Goal: Task Accomplishment & Management: Manage account settings

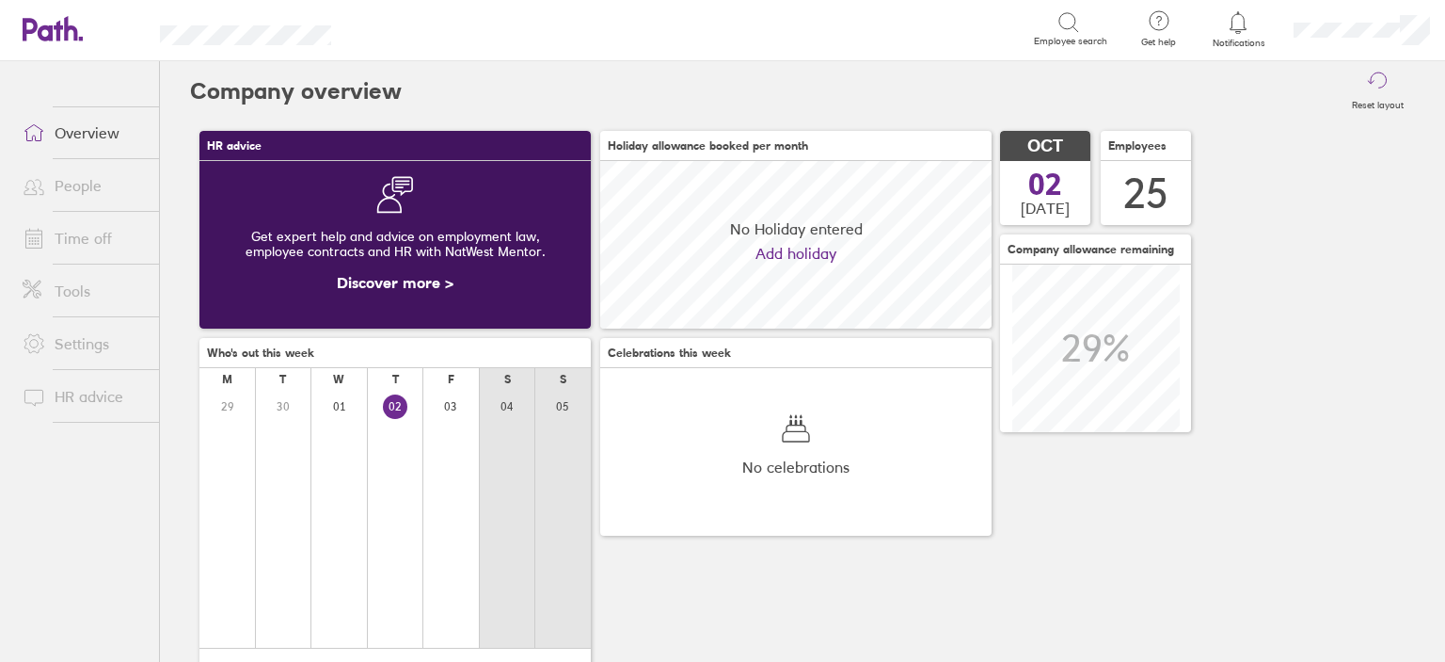
scroll to position [167, 391]
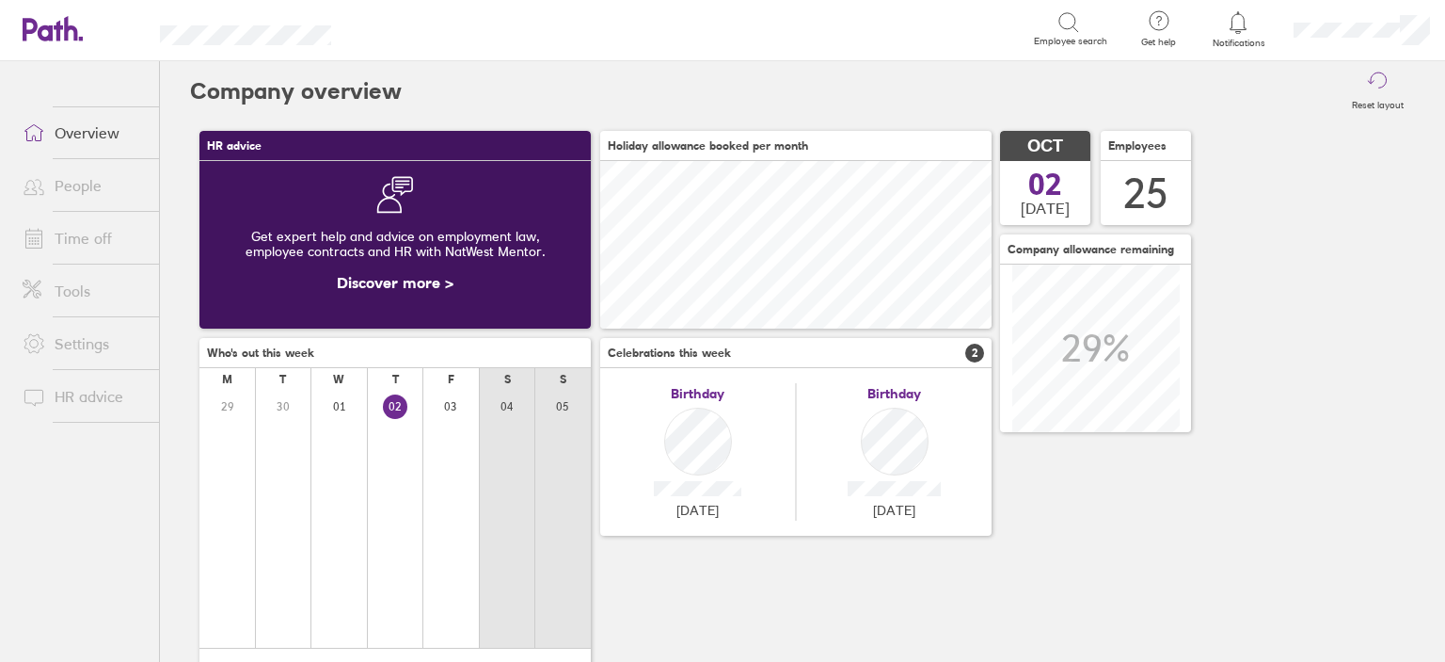
click at [102, 252] on link "Time off" at bounding box center [84, 238] width 152 height 38
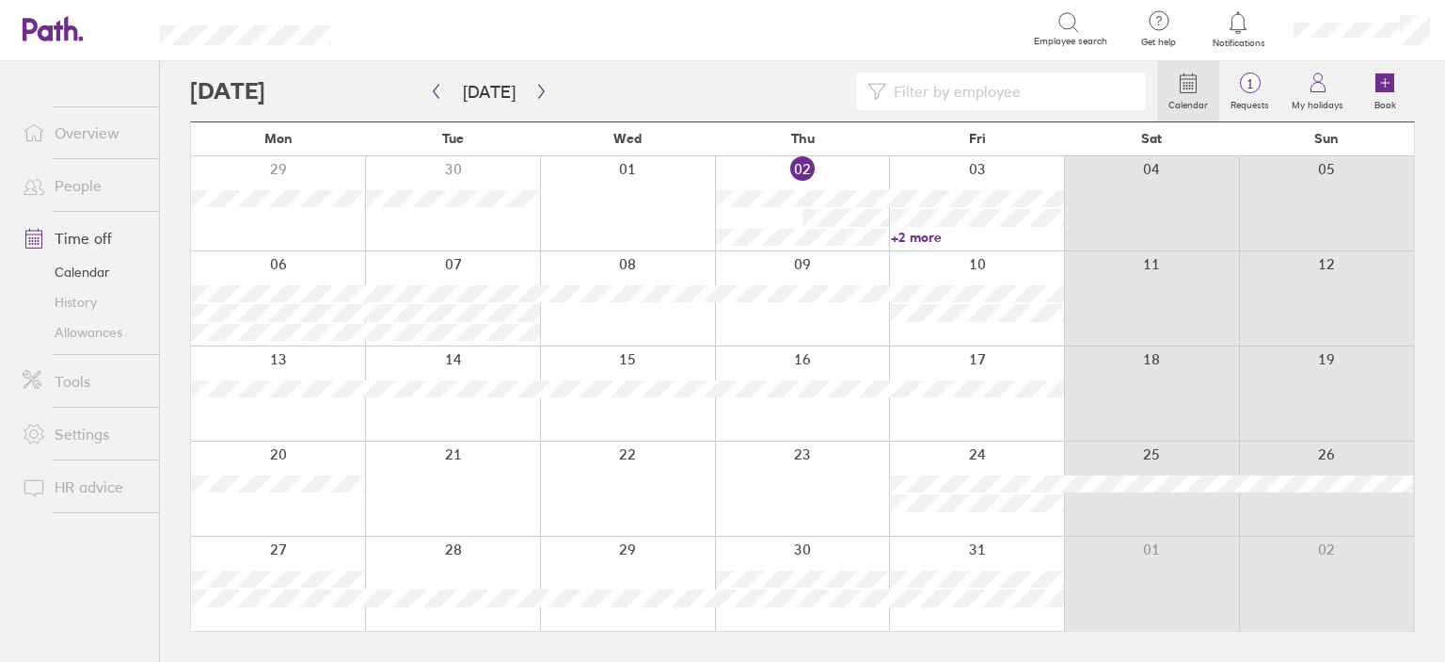
click at [826, 471] on div at bounding box center [802, 488] width 175 height 94
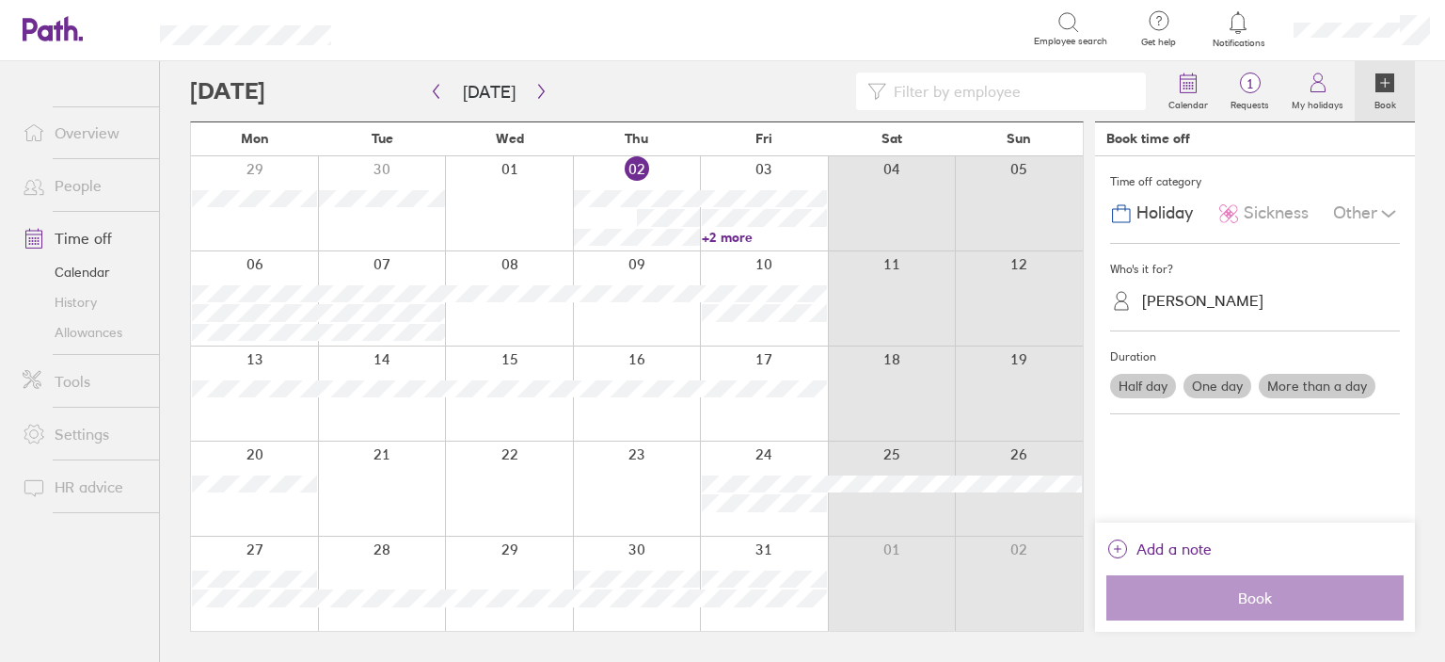
click at [1205, 301] on div "JEMMA ROSE" at bounding box center [1202, 301] width 121 height 18
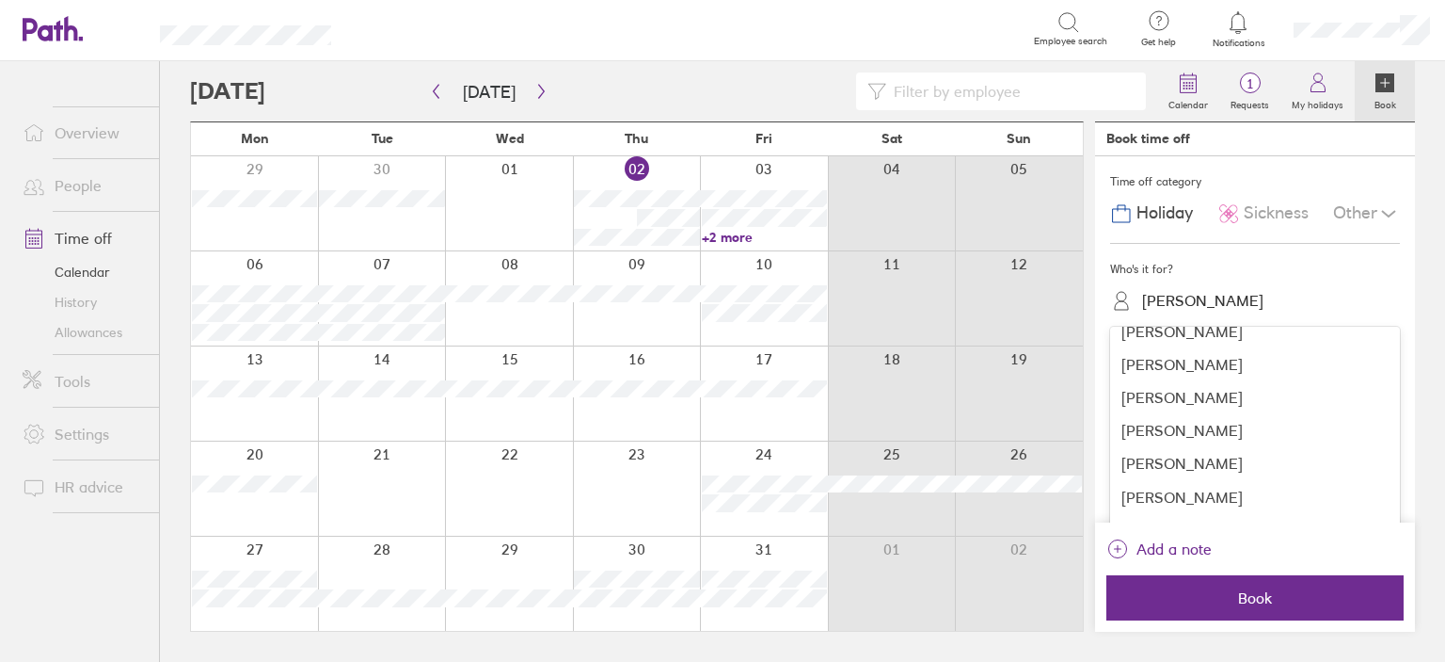
scroll to position [188, 0]
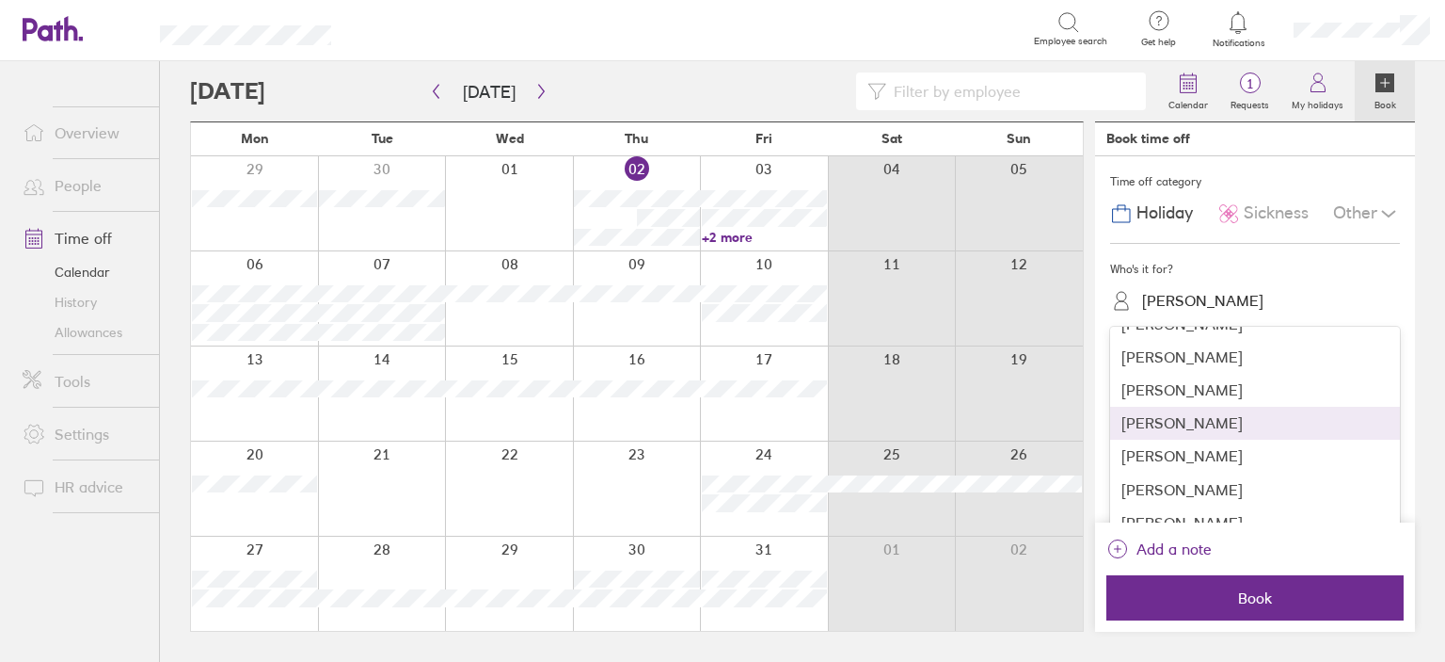
click at [1215, 438] on div "Jemma Rose" at bounding box center [1255, 423] width 290 height 33
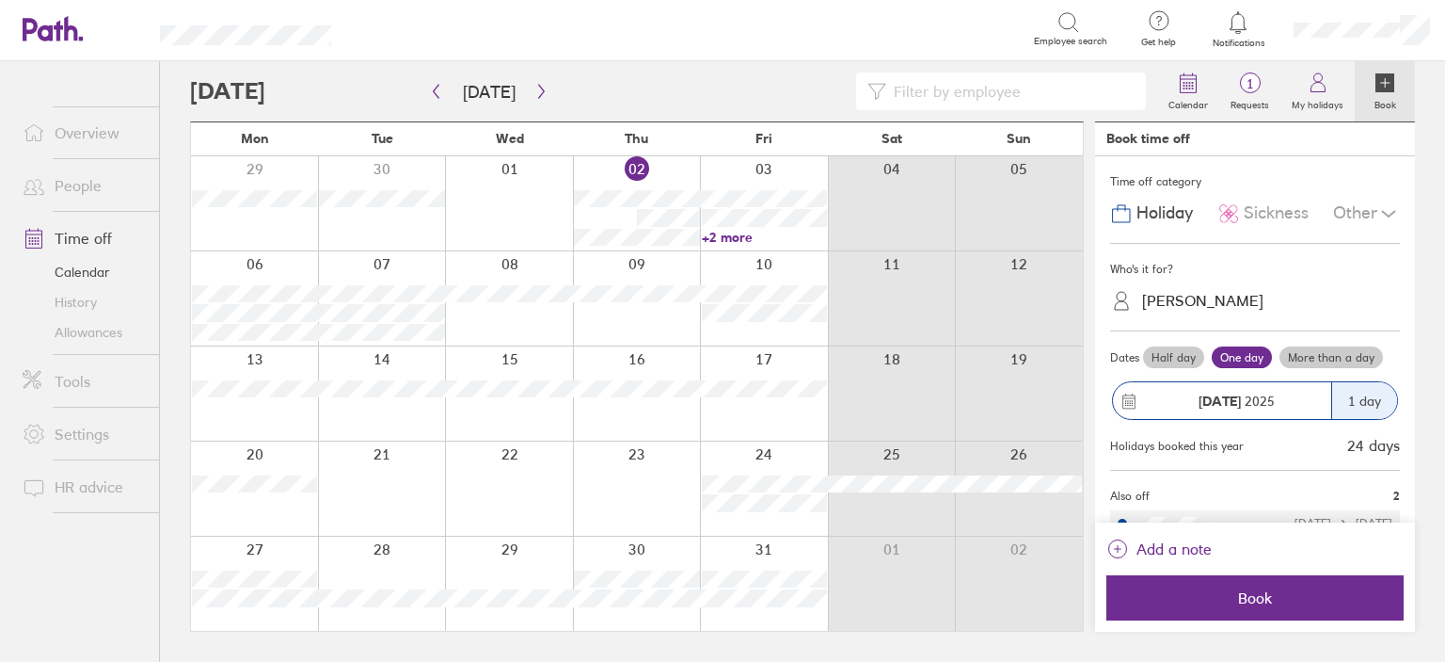
click at [1383, 208] on icon at bounding box center [1389, 213] width 23 height 23
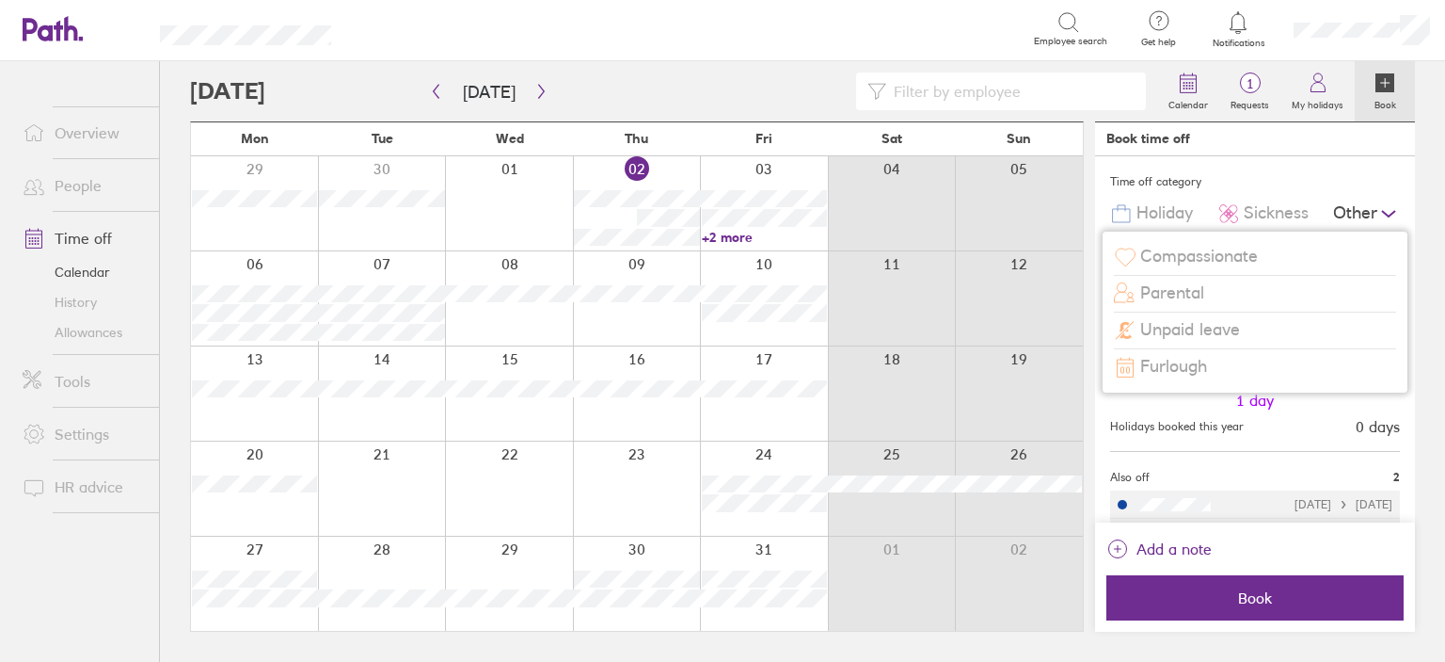
click at [1383, 208] on icon at bounding box center [1389, 213] width 23 height 23
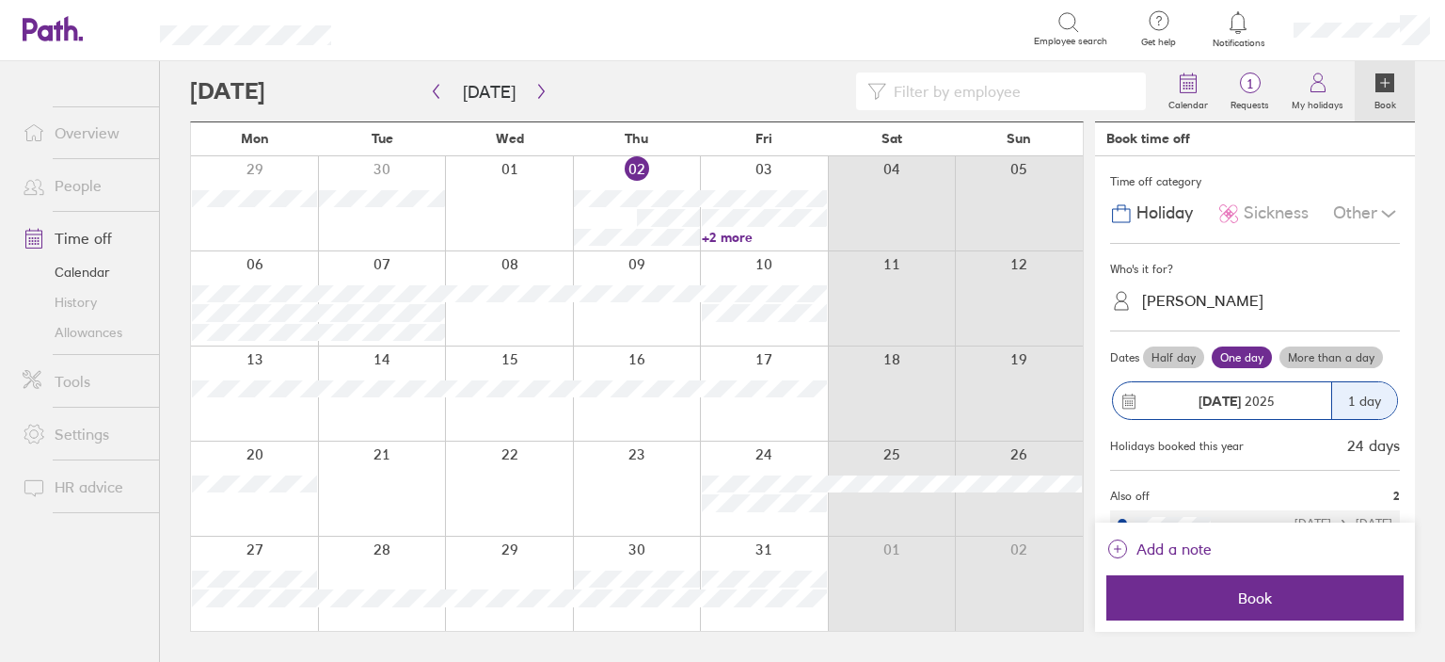
click at [1359, 219] on div "Other" at bounding box center [1366, 214] width 67 height 36
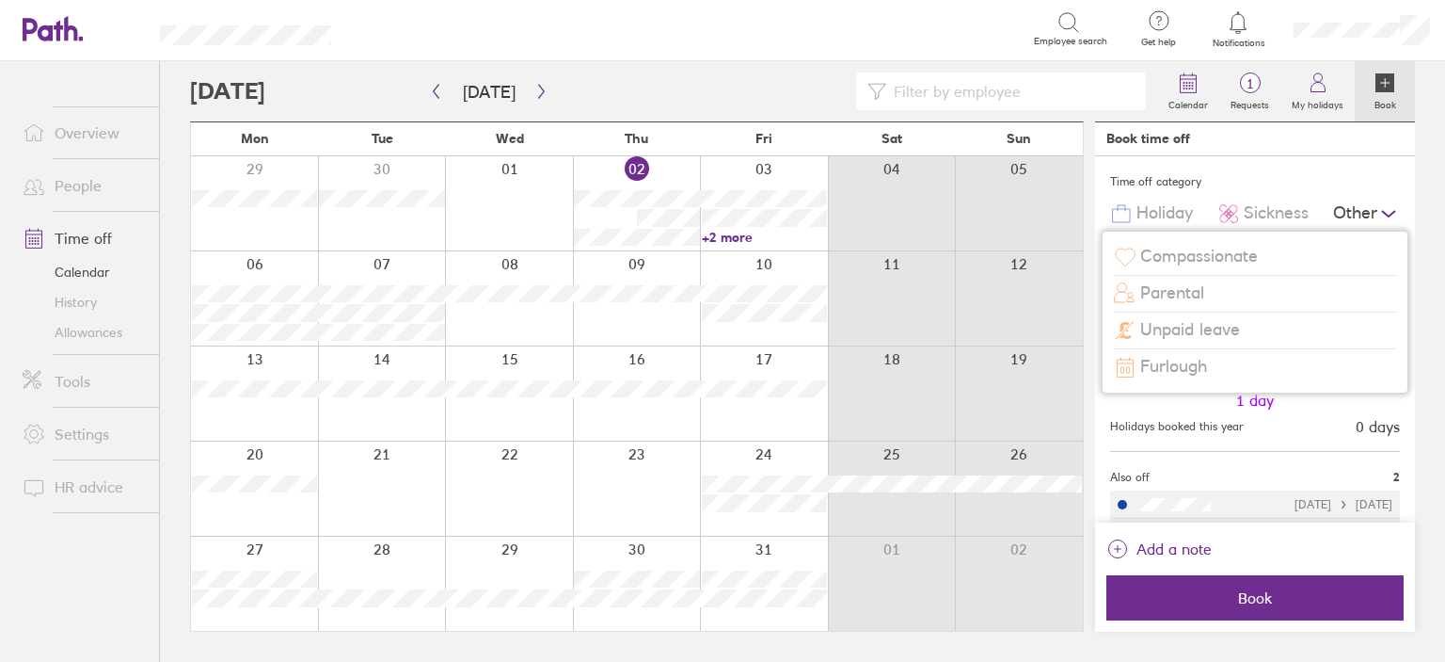
click at [1363, 210] on div "Other" at bounding box center [1366, 214] width 67 height 36
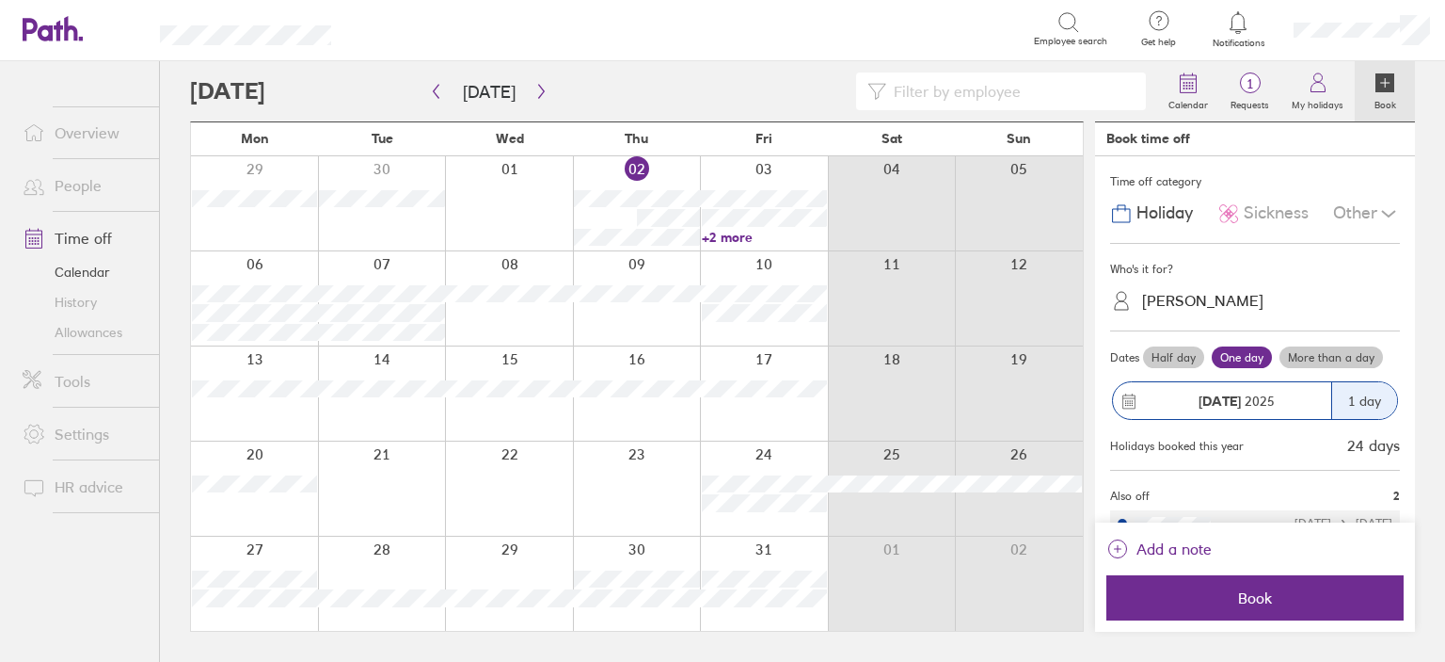
scroll to position [53, 0]
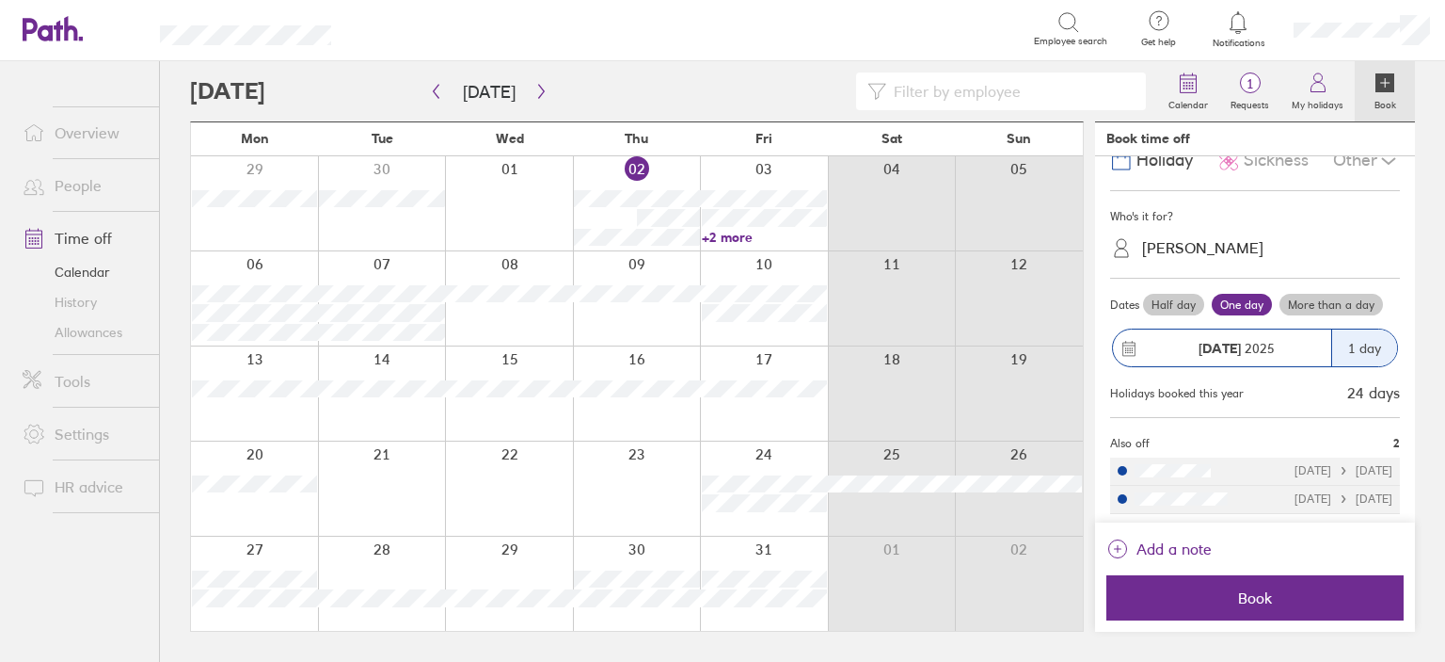
click at [1258, 357] on div "23 Oct 2025" at bounding box center [1222, 347] width 218 height 37
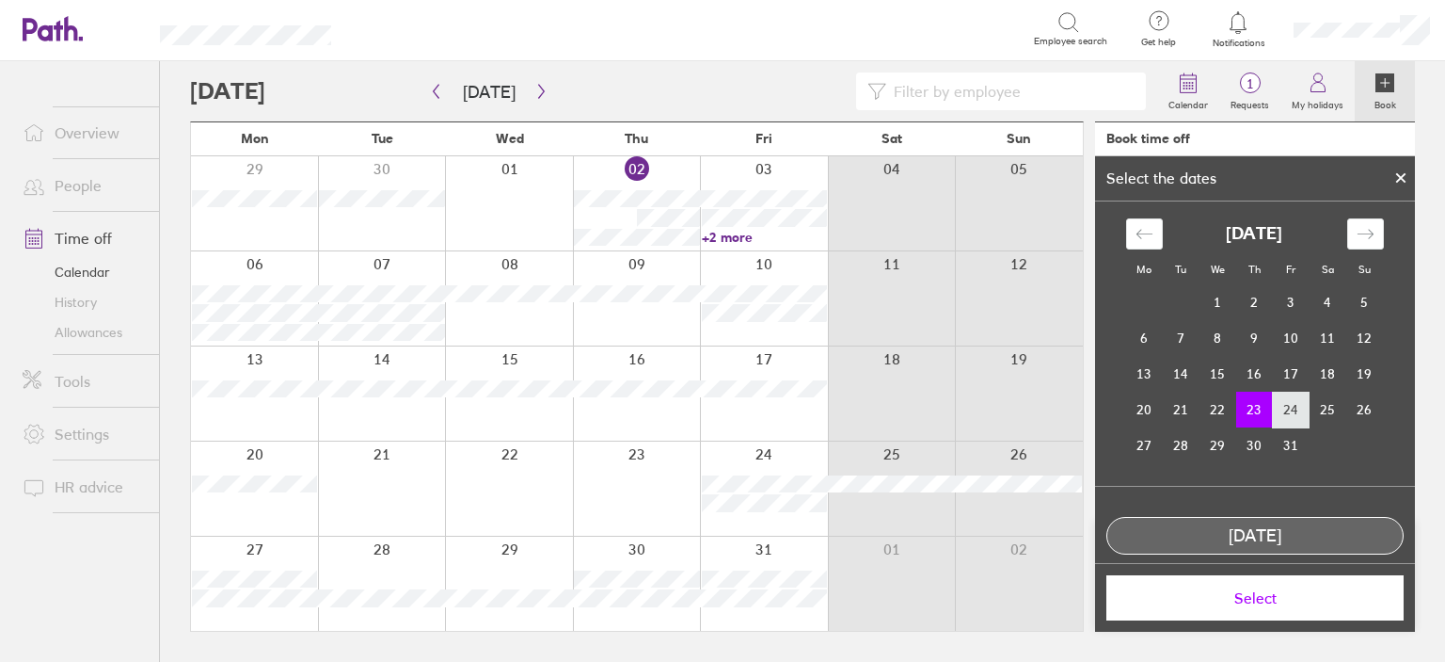
click at [1276, 409] on td "24" at bounding box center [1291, 409] width 37 height 36
click at [1249, 409] on td "23" at bounding box center [1255, 409] width 37 height 36
click at [1208, 596] on span "Select" at bounding box center [1255, 597] width 271 height 17
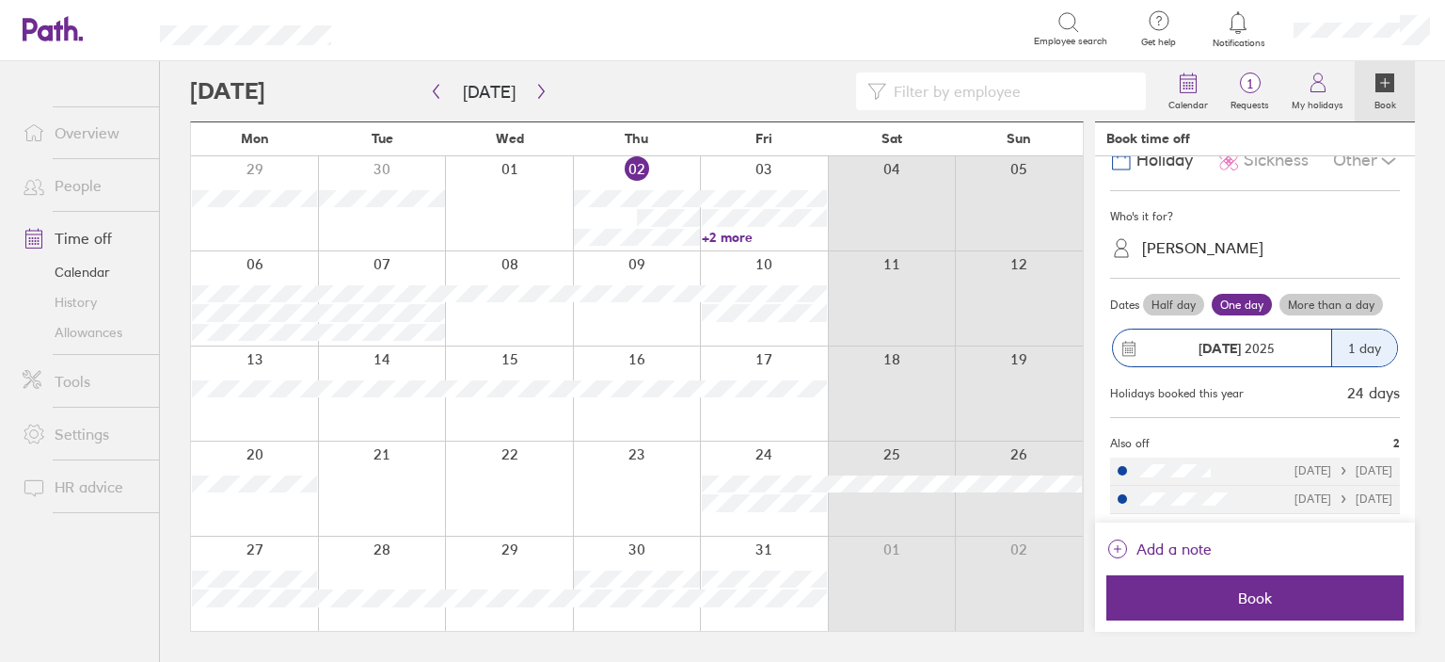
click at [1317, 301] on label "More than a day" at bounding box center [1332, 305] width 104 height 23
click at [0, 0] on input "More than a day" at bounding box center [0, 0] width 0 height 0
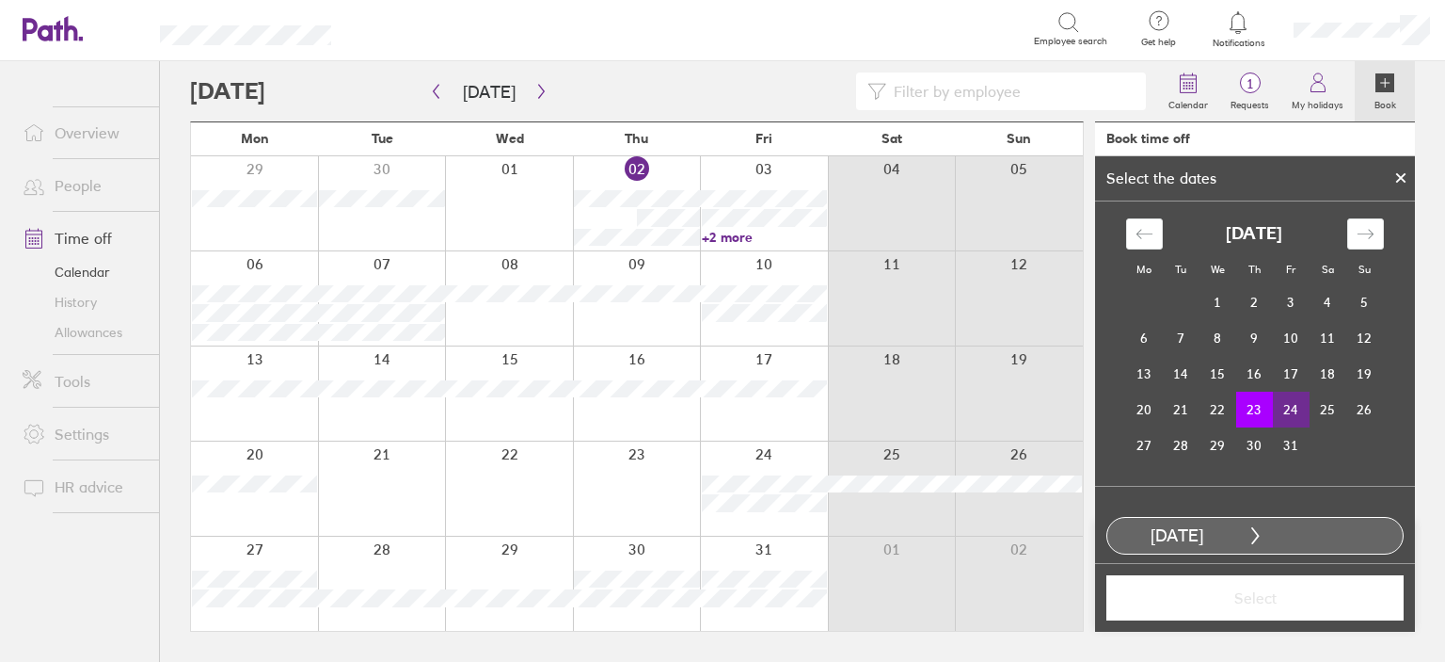
click at [1299, 412] on td "24" at bounding box center [1291, 409] width 37 height 36
click at [1158, 586] on button "Select" at bounding box center [1255, 597] width 297 height 45
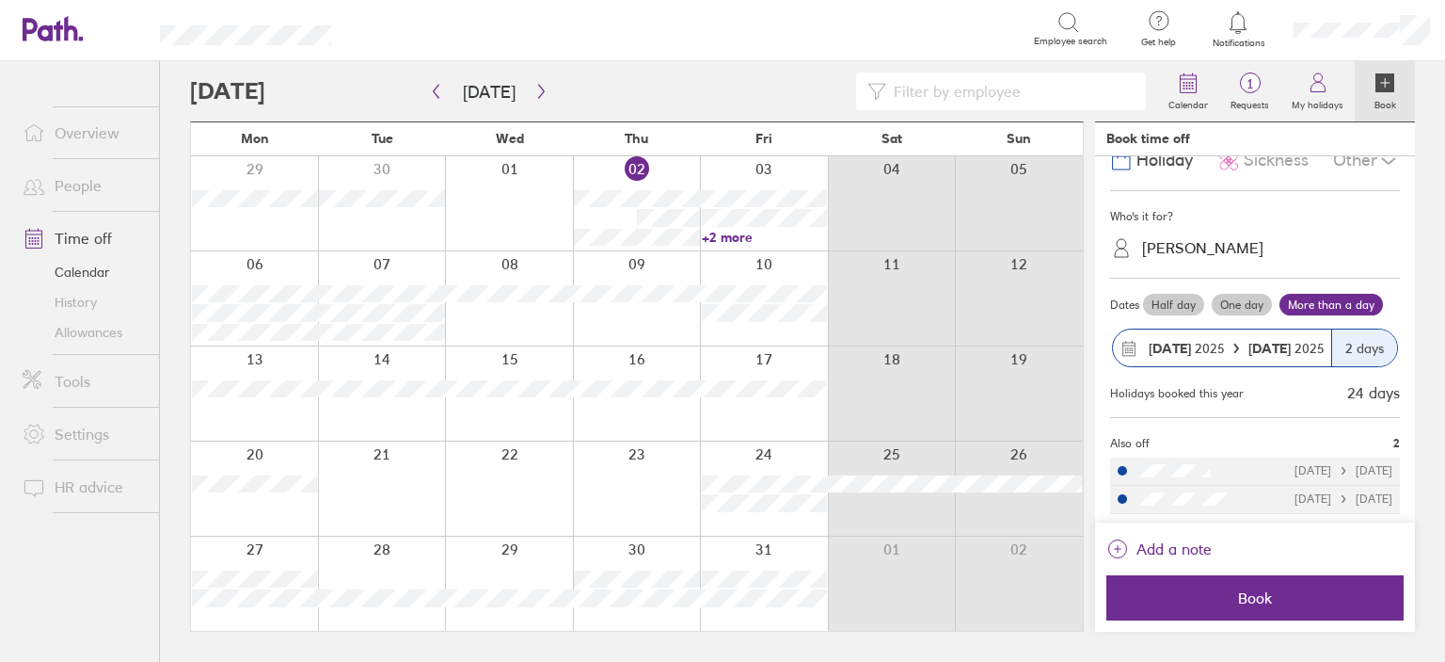
click at [1346, 155] on div "Other" at bounding box center [1366, 161] width 67 height 36
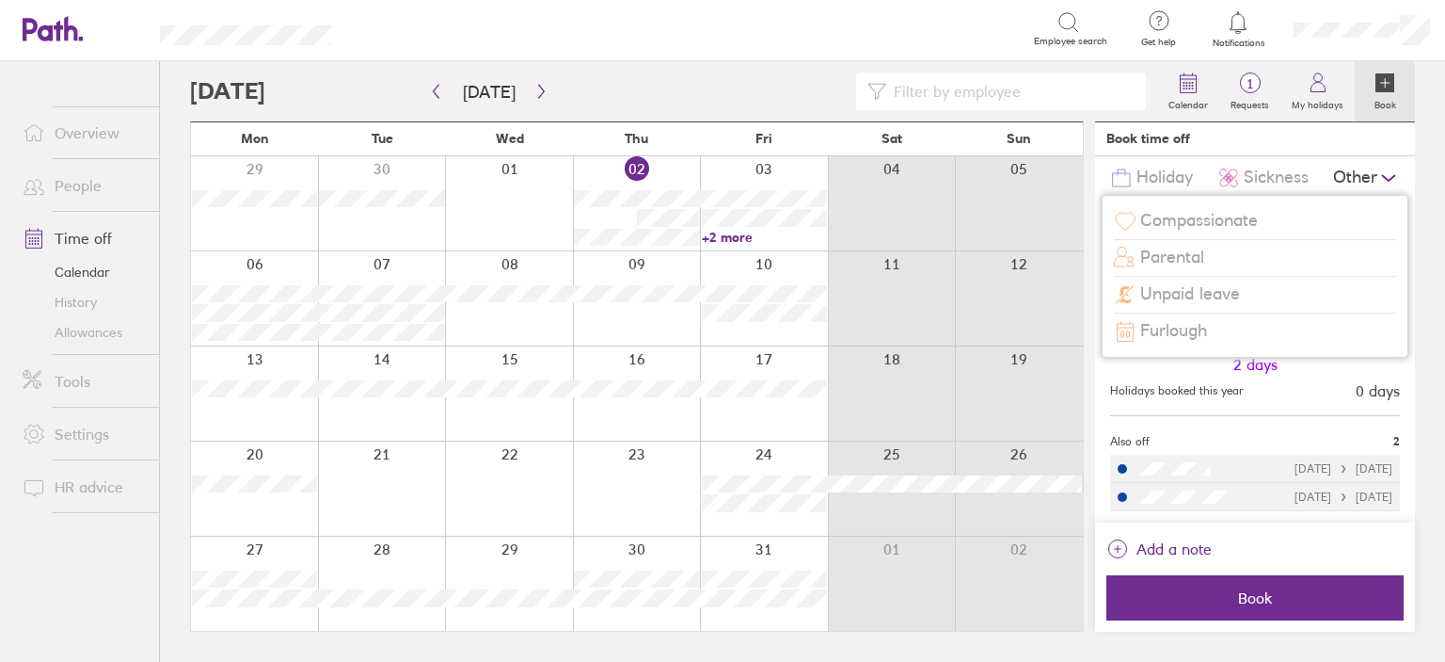
scroll to position [34, 0]
click at [1198, 332] on span "Furlough" at bounding box center [1174, 333] width 67 height 20
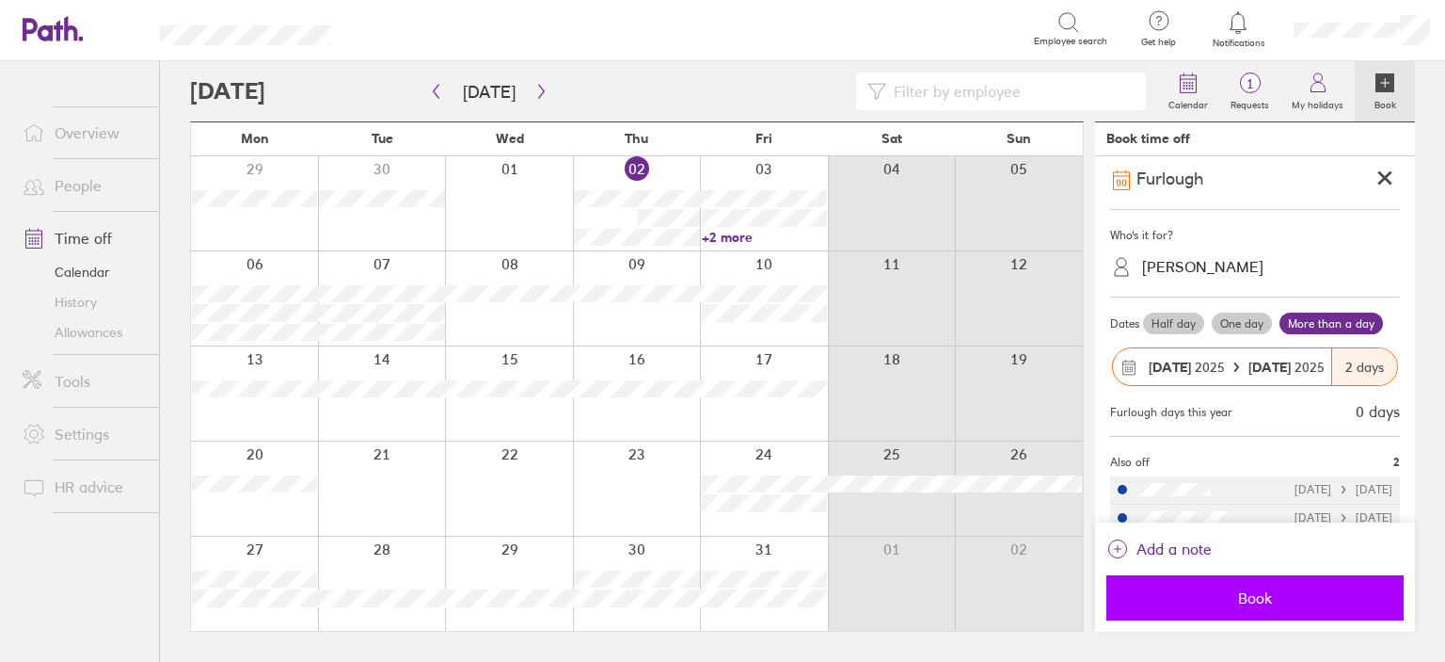
click at [1285, 612] on button "Book" at bounding box center [1255, 597] width 297 height 45
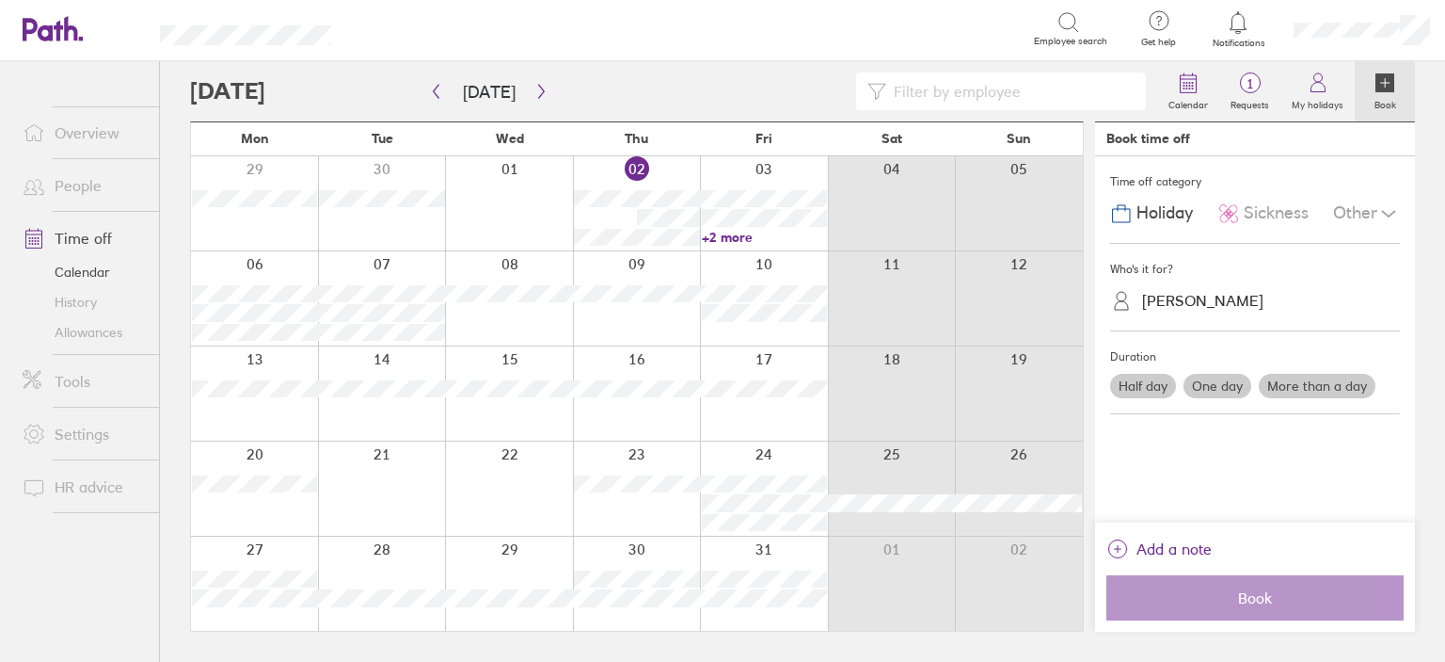
scroll to position [0, 0]
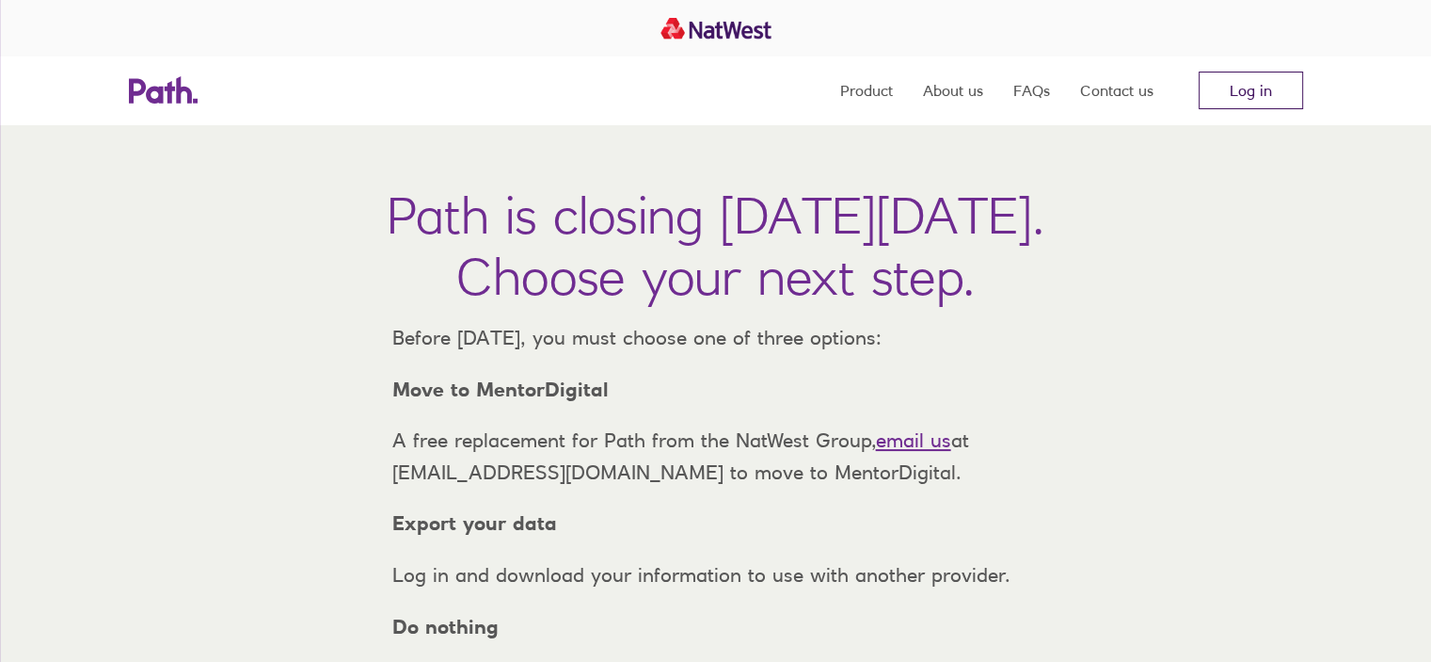
click at [1269, 91] on link "Log in" at bounding box center [1251, 91] width 104 height 38
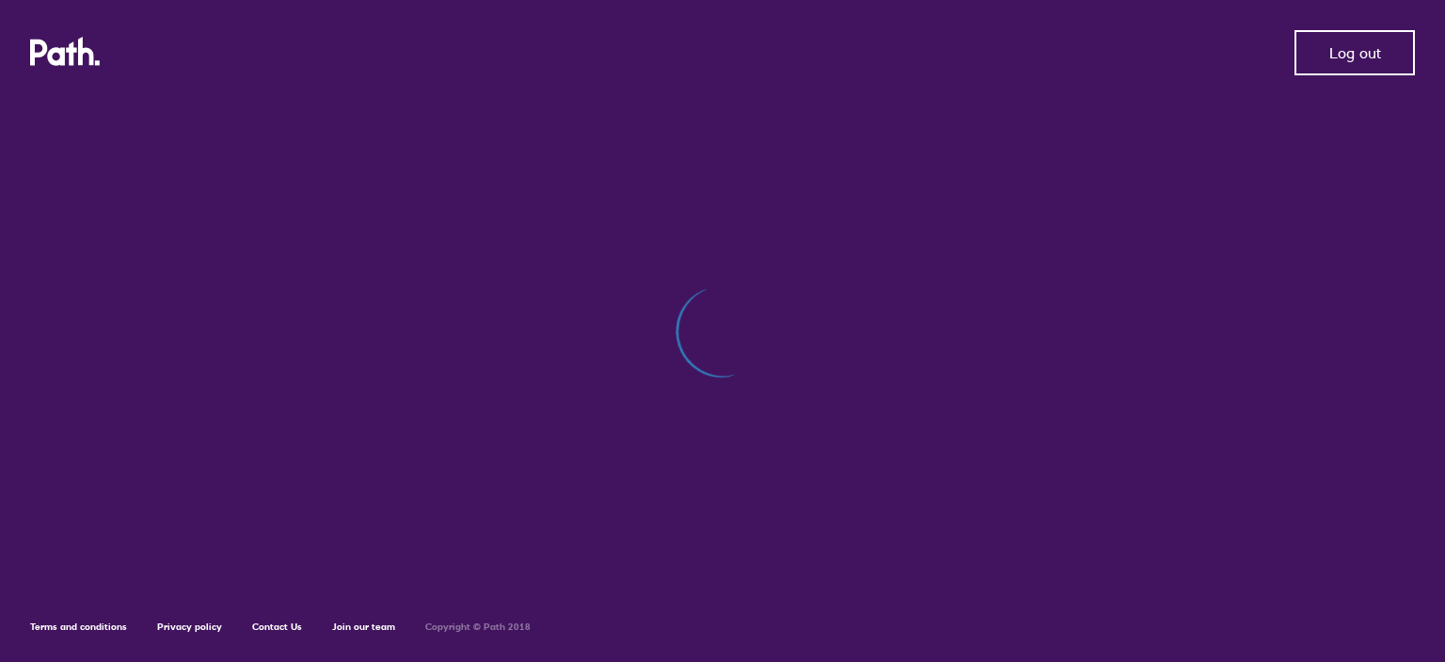
click at [1343, 62] on button "Log out" at bounding box center [1355, 52] width 120 height 45
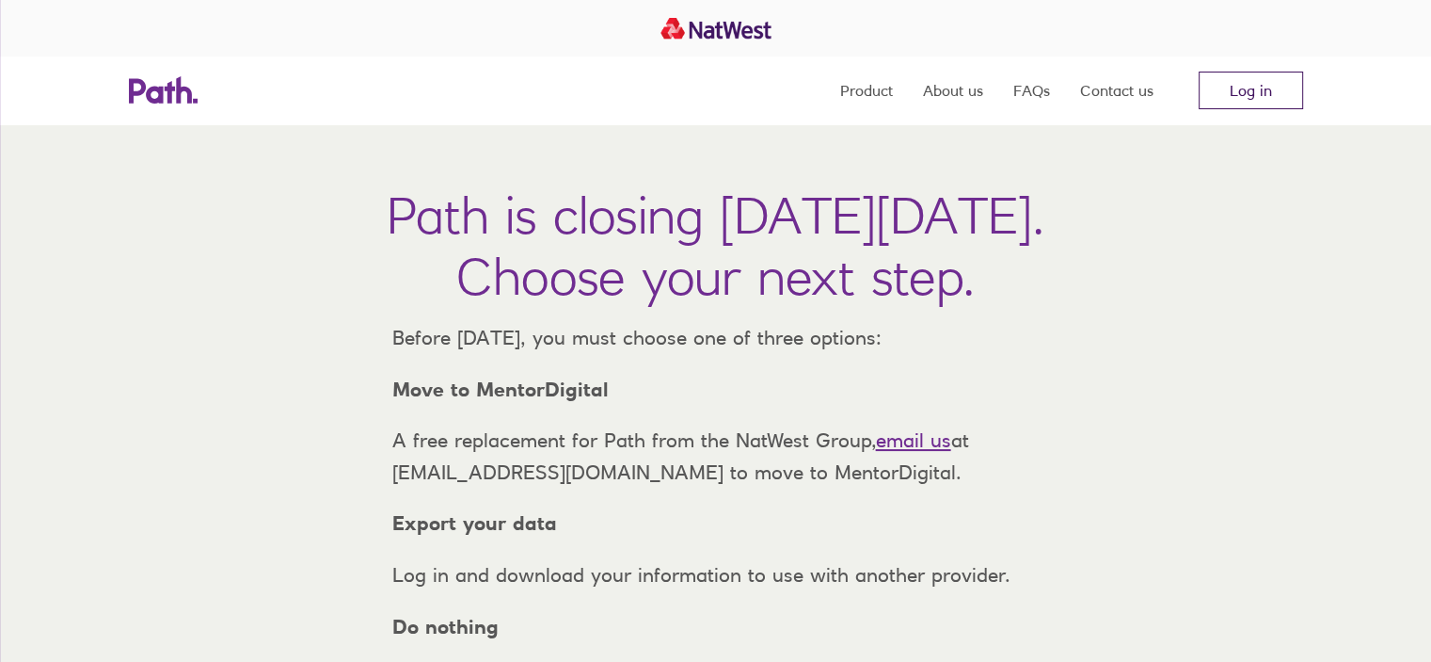
click at [1246, 93] on link "Log in" at bounding box center [1251, 91] width 104 height 38
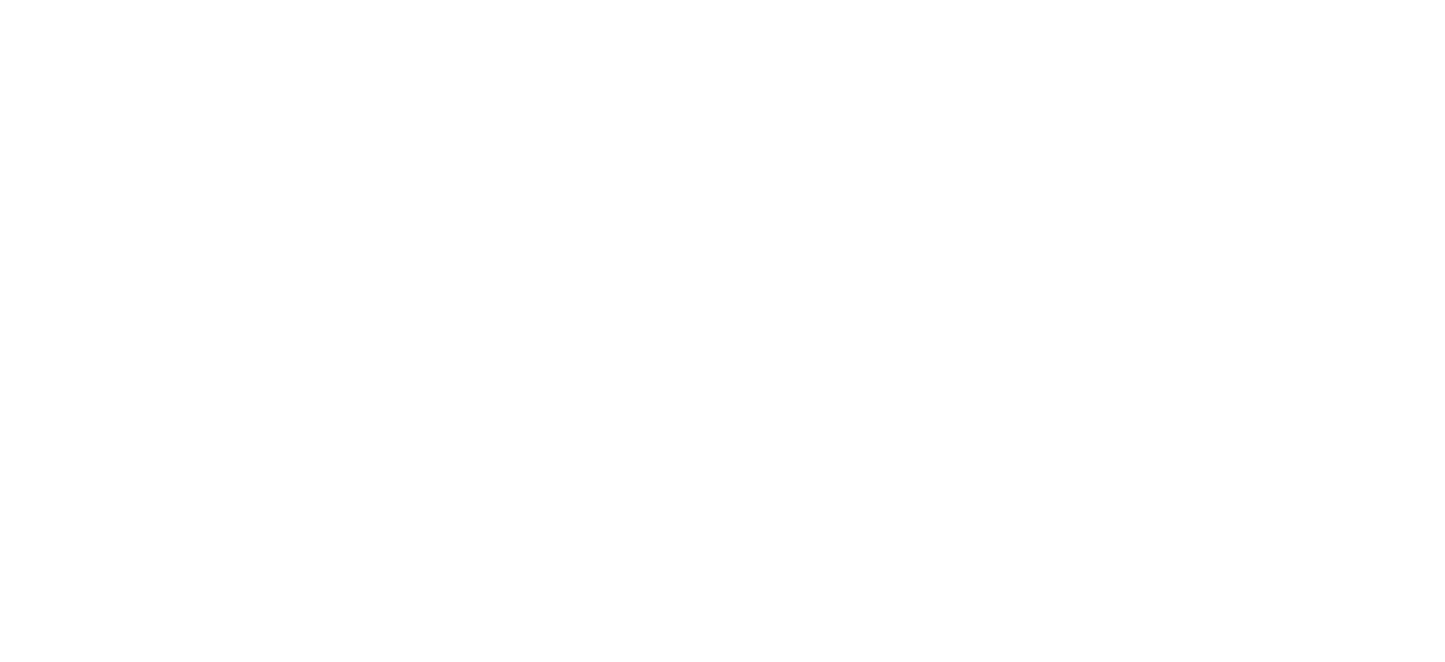
click at [799, 391] on div at bounding box center [722, 331] width 1445 height 662
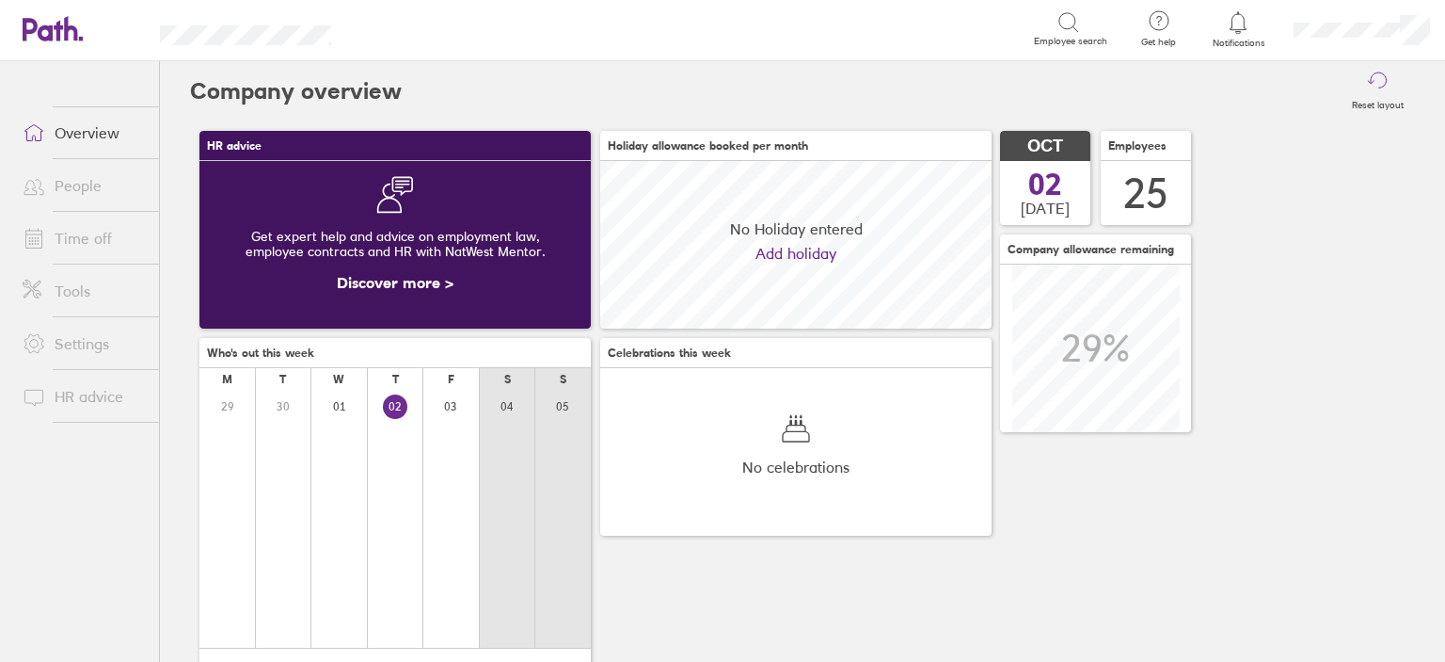
scroll to position [167, 391]
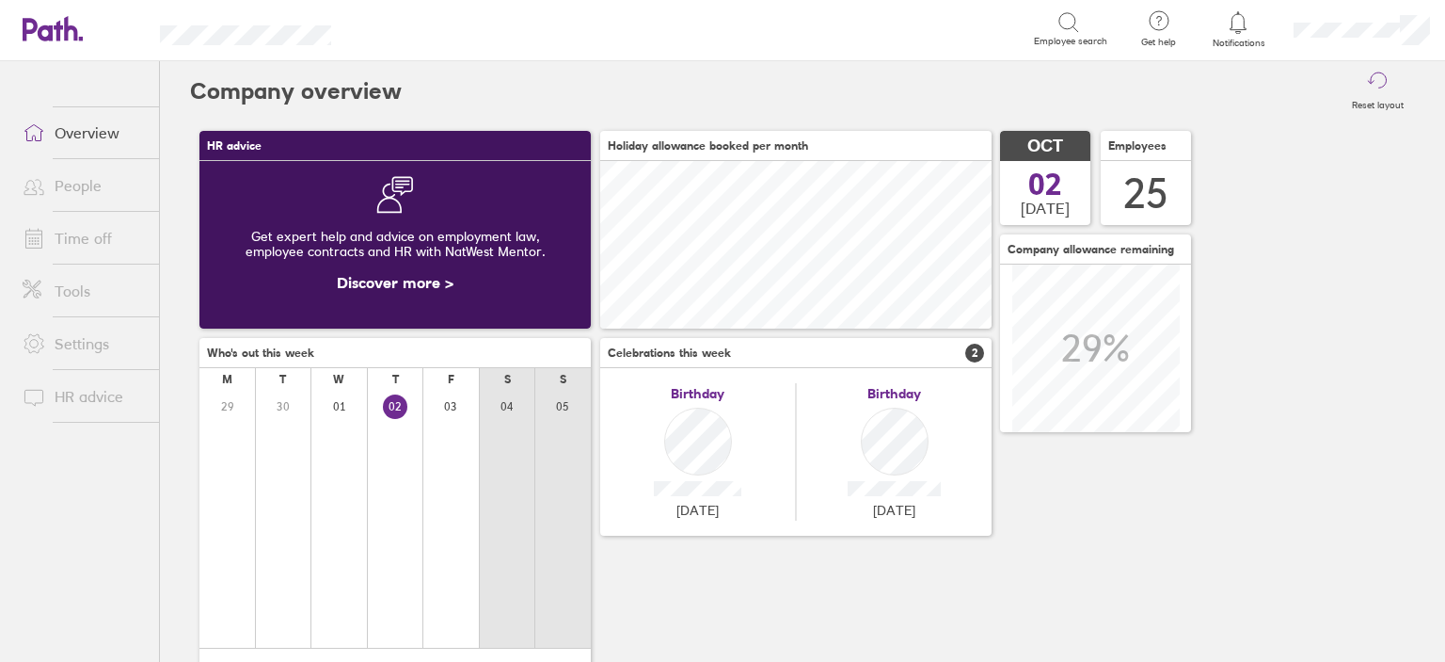
click at [89, 230] on link "Time off" at bounding box center [84, 238] width 152 height 38
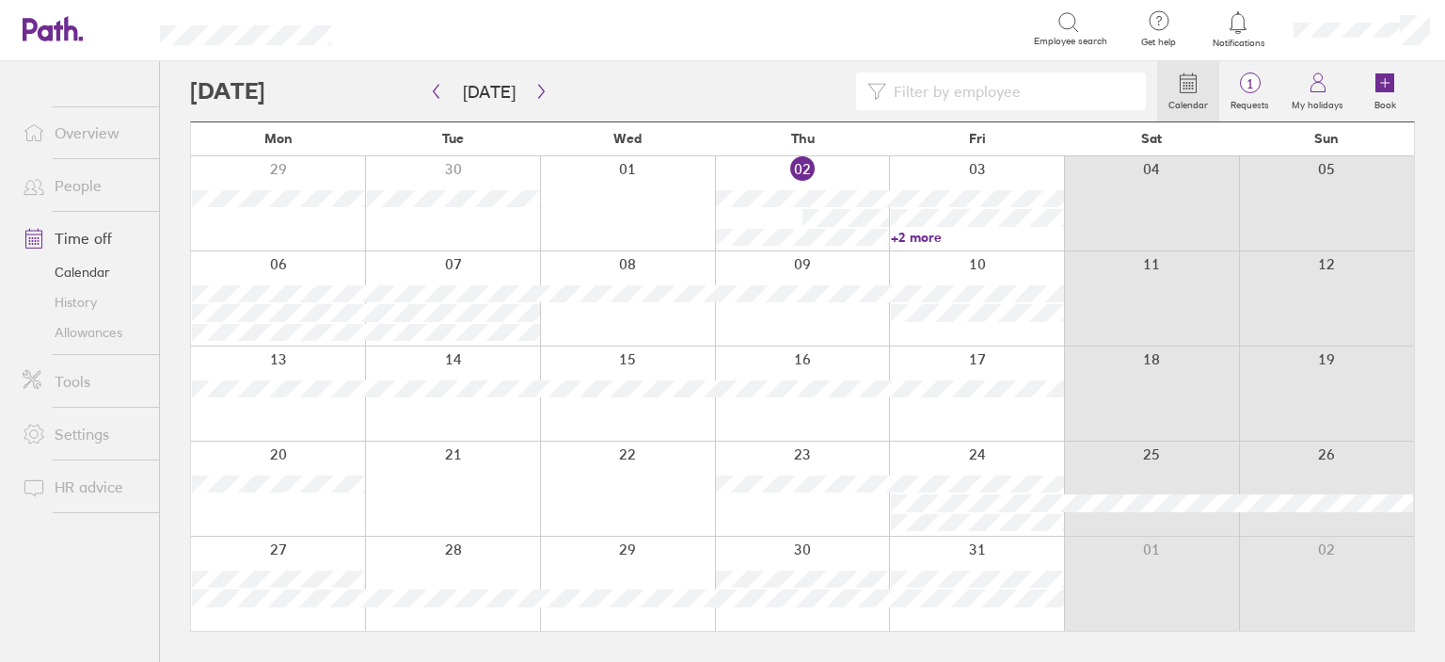
click at [775, 507] on div at bounding box center [802, 488] width 175 height 94
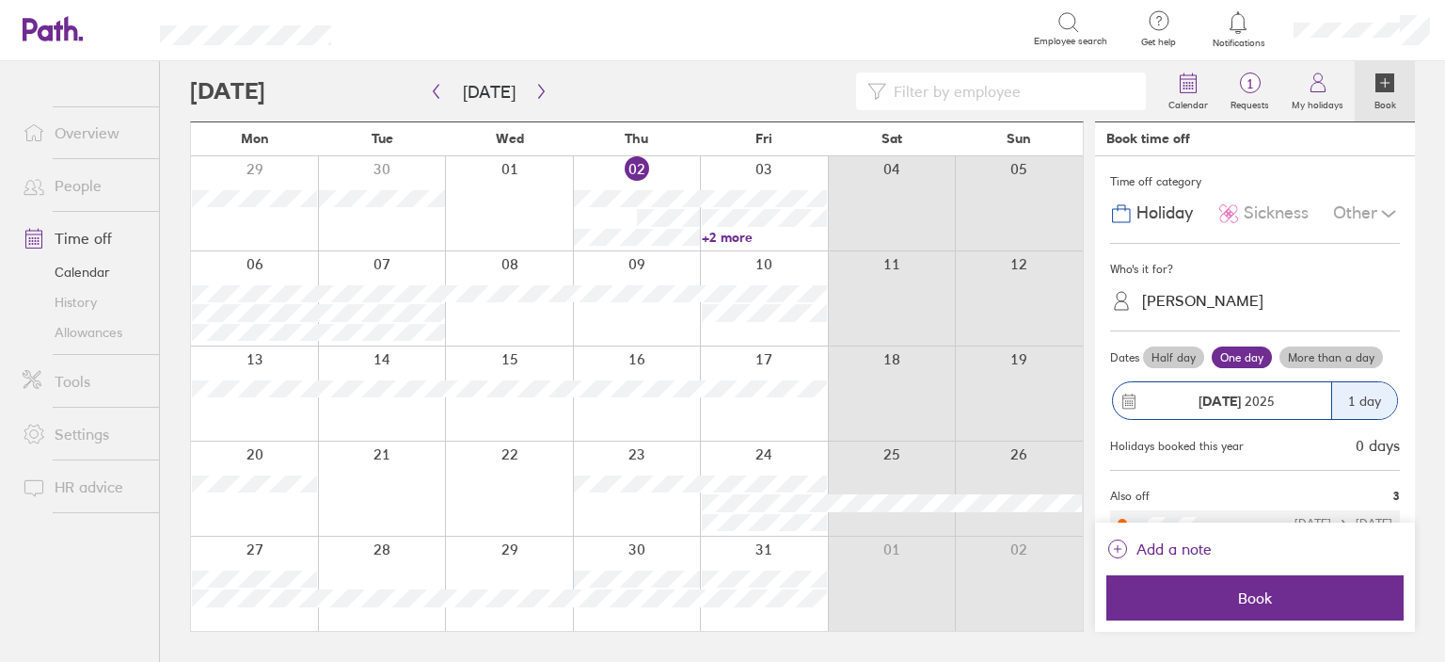
click at [1336, 217] on div "Other" at bounding box center [1366, 214] width 67 height 36
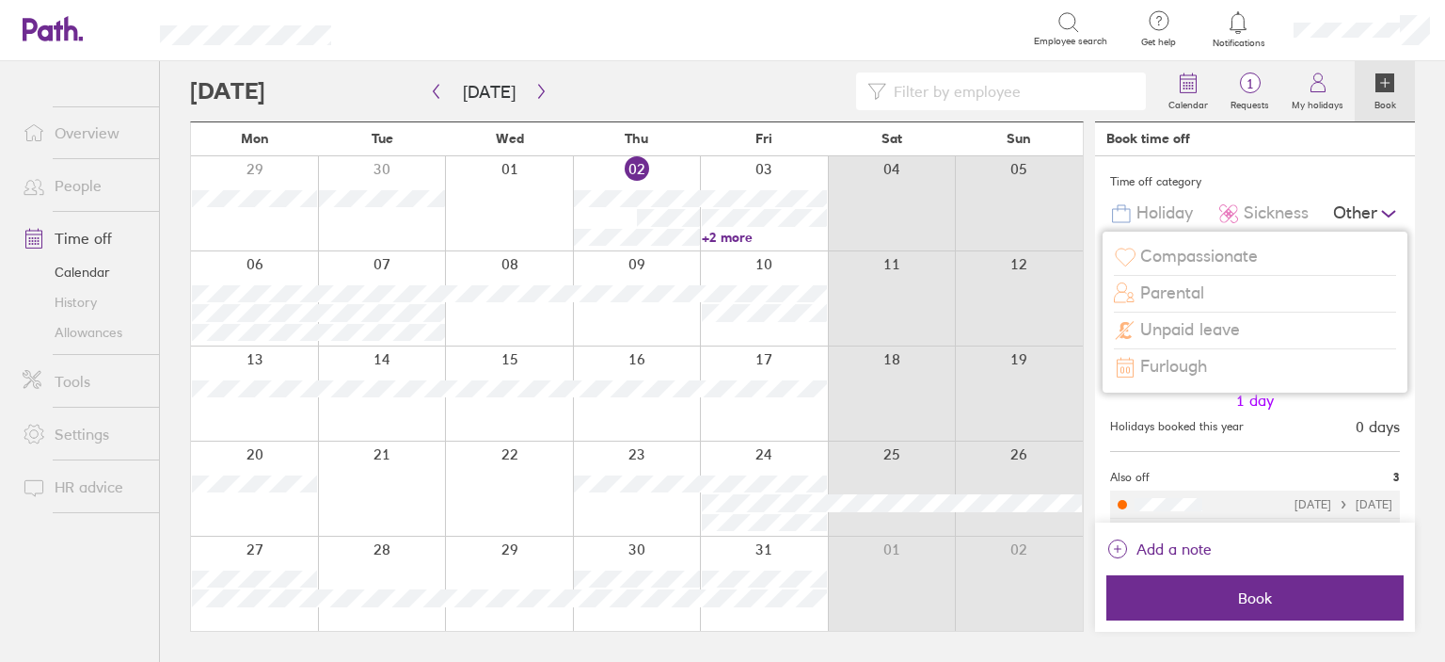
click at [1199, 365] on span "Furlough" at bounding box center [1174, 367] width 67 height 20
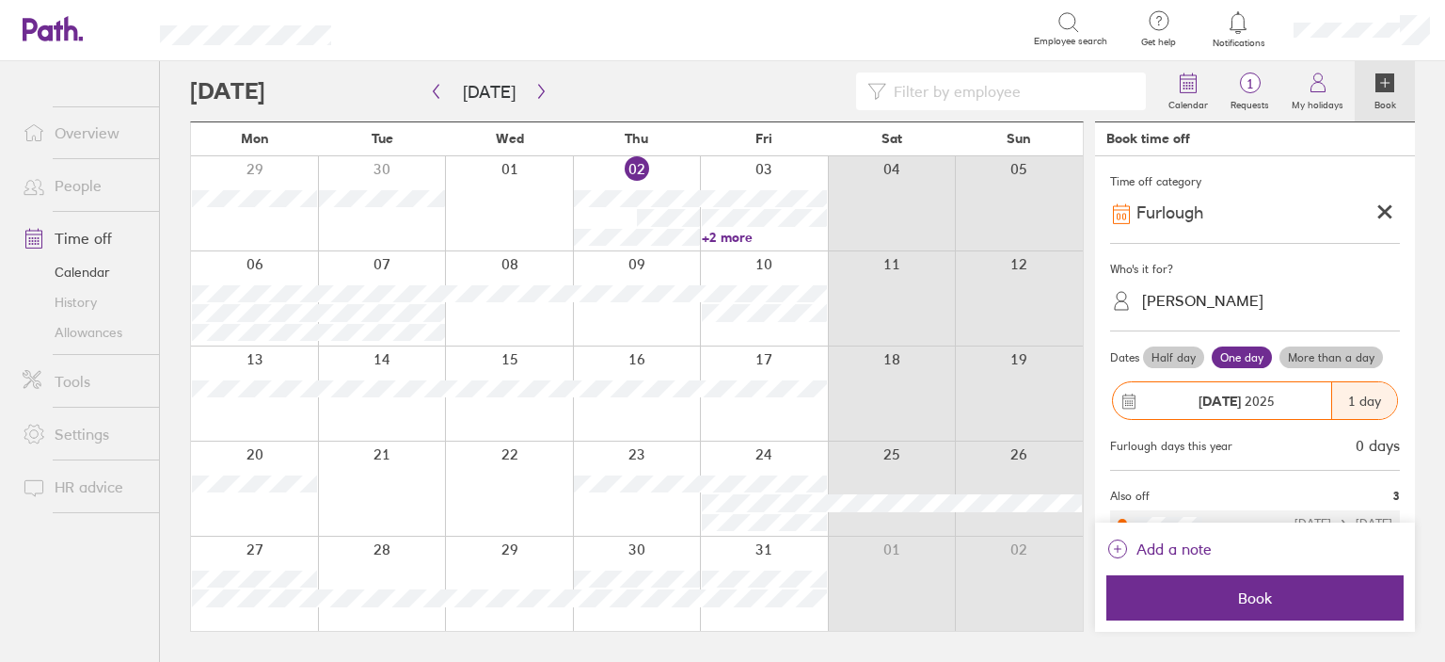
click at [1165, 300] on div "JEMMA ROSE" at bounding box center [1202, 301] width 121 height 18
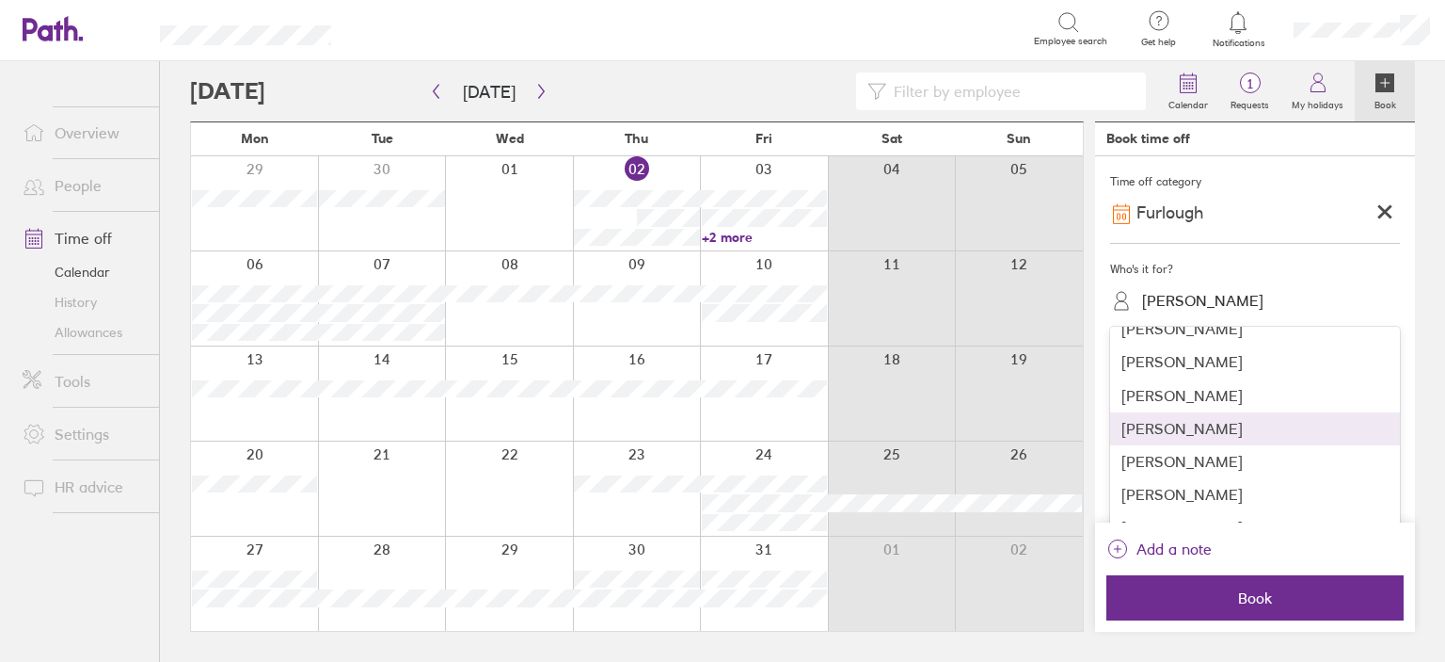
scroll to position [376, 0]
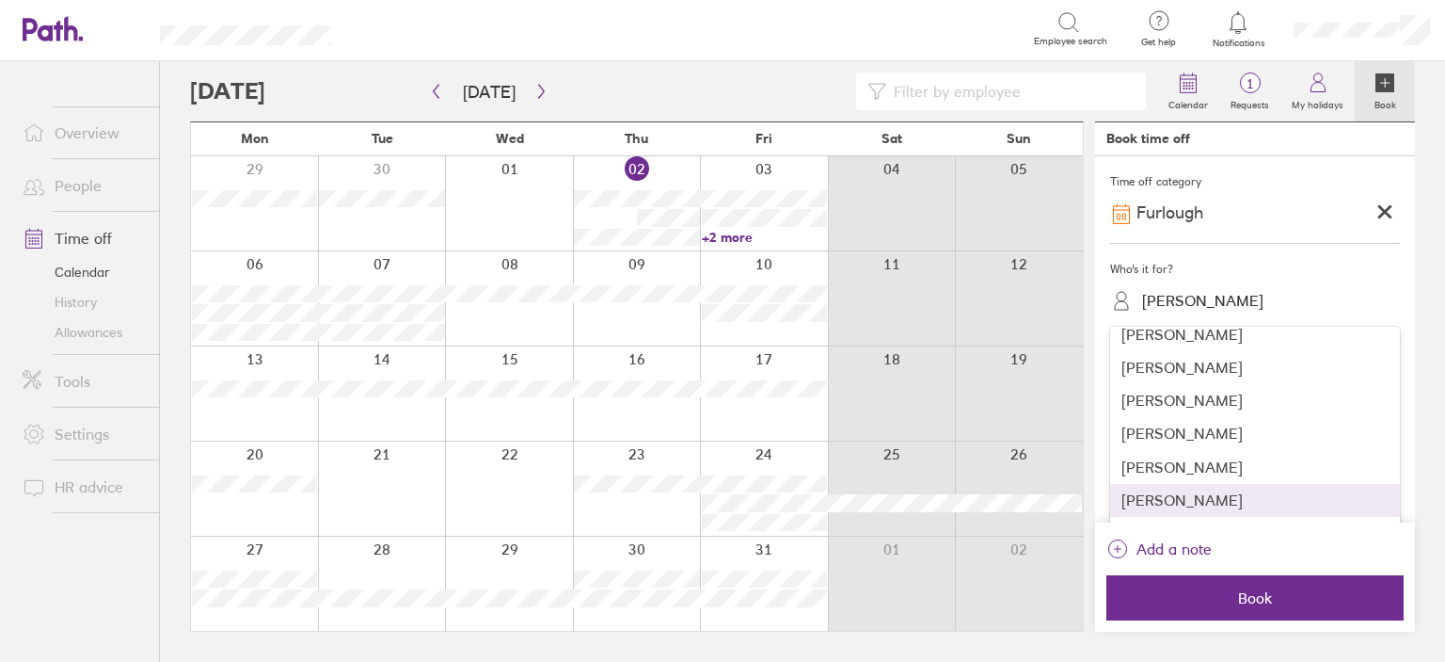
click at [1208, 494] on div "Martin Whitfield" at bounding box center [1255, 500] width 290 height 33
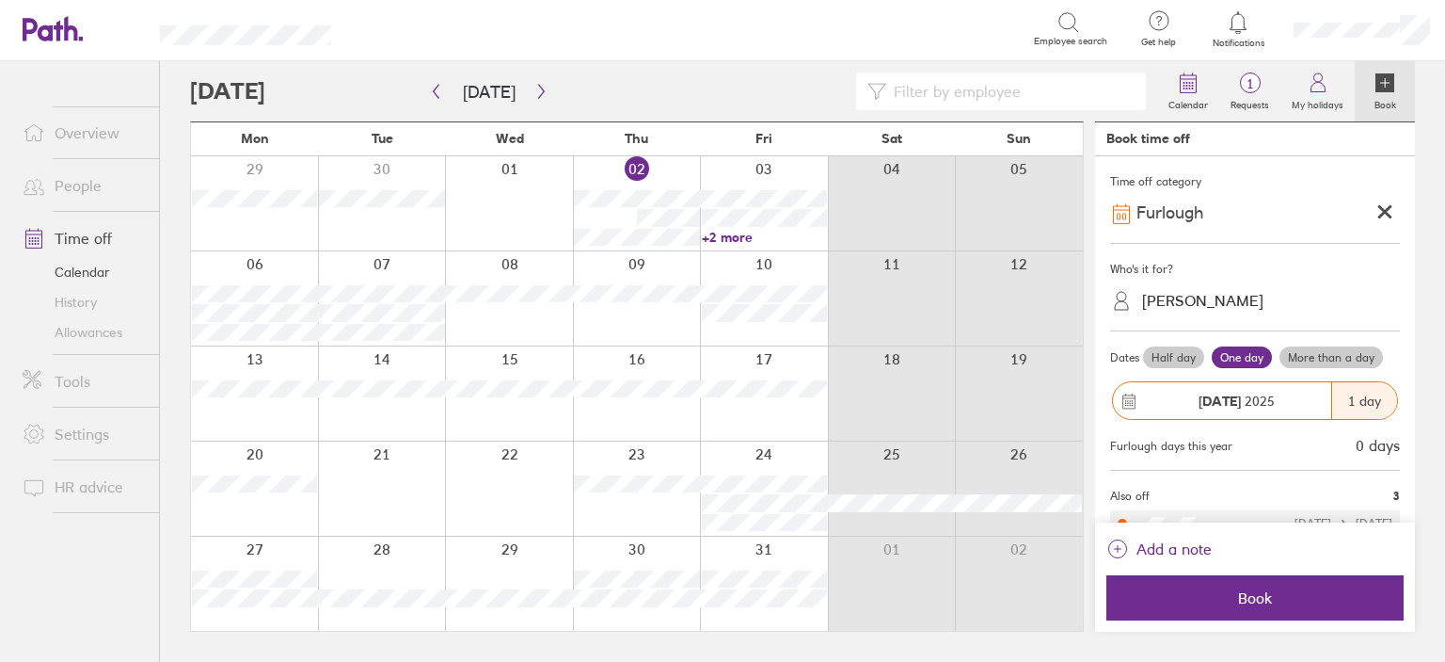
click at [1319, 356] on label "More than a day" at bounding box center [1332, 357] width 104 height 23
click at [0, 0] on input "More than a day" at bounding box center [0, 0] width 0 height 0
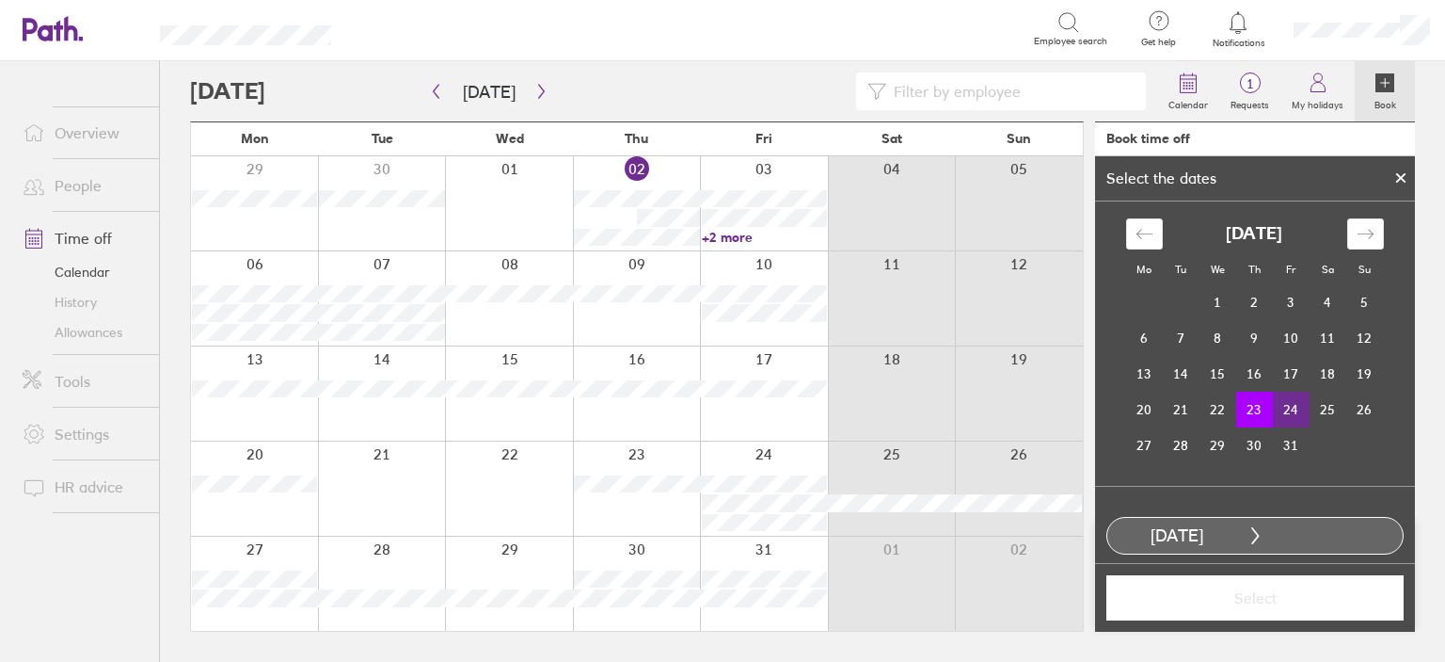
click at [1288, 410] on td "24" at bounding box center [1291, 409] width 37 height 36
click at [1242, 590] on span "Select" at bounding box center [1255, 597] width 271 height 17
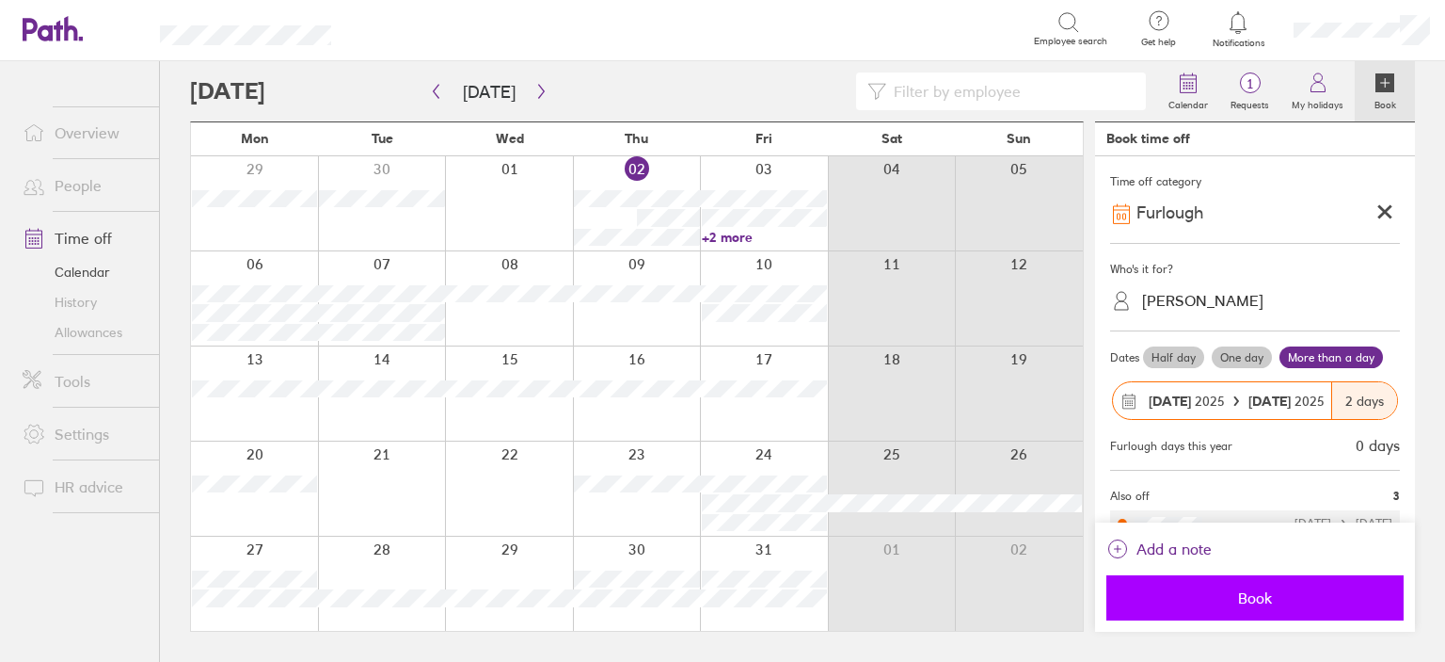
click at [1187, 603] on span "Book" at bounding box center [1255, 597] width 271 height 17
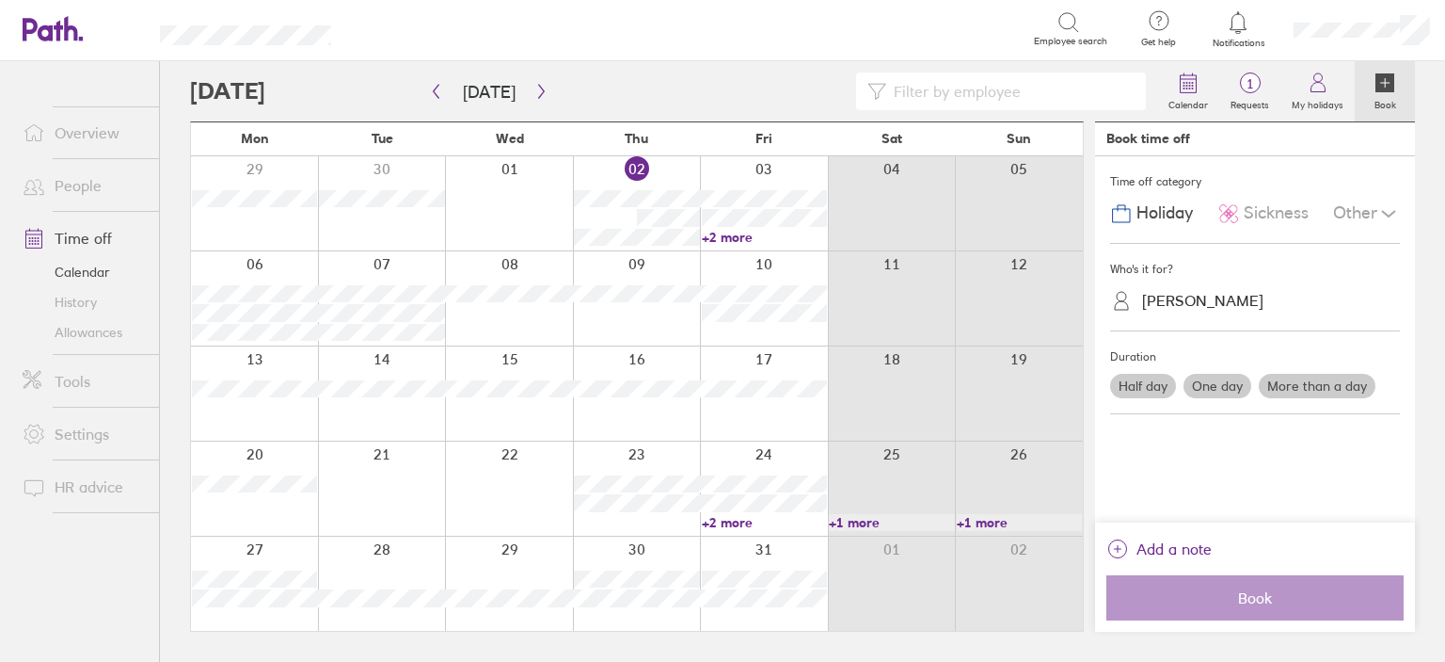
click at [720, 522] on link "+2 more" at bounding box center [764, 522] width 125 height 17
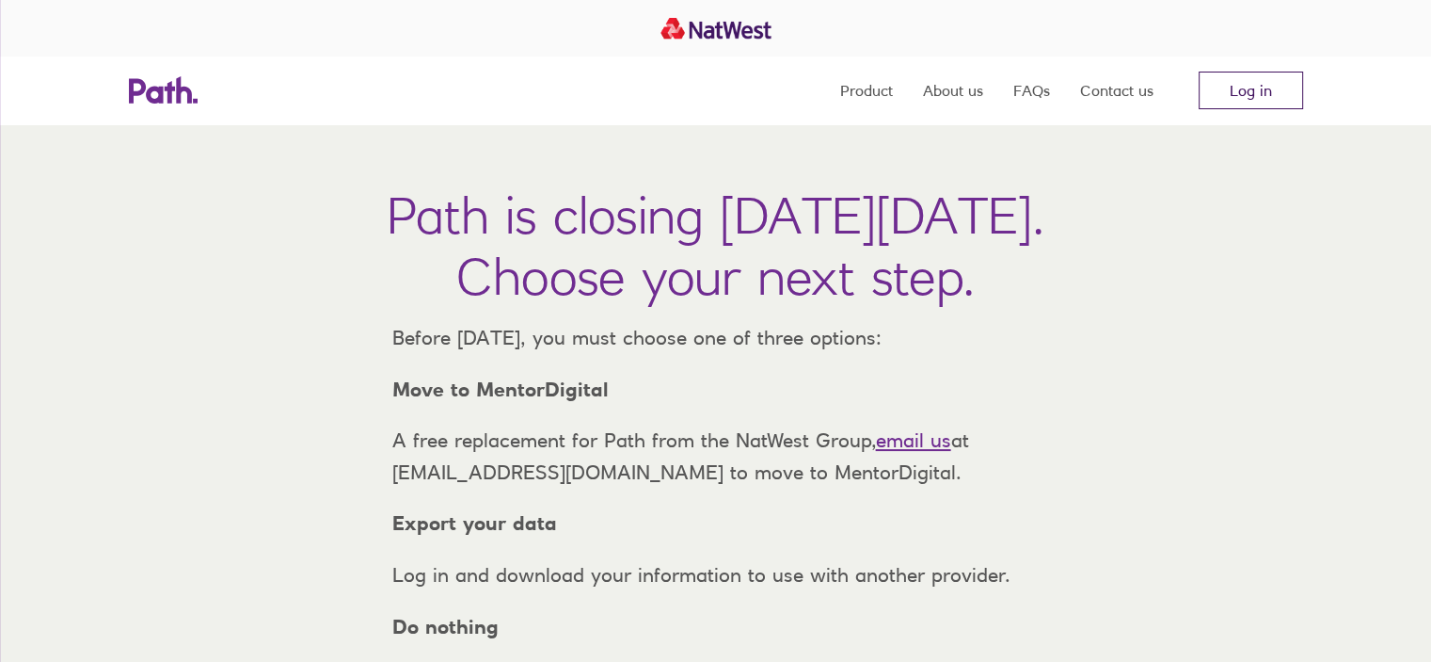
click at [1227, 89] on link "Log in" at bounding box center [1251, 91] width 104 height 38
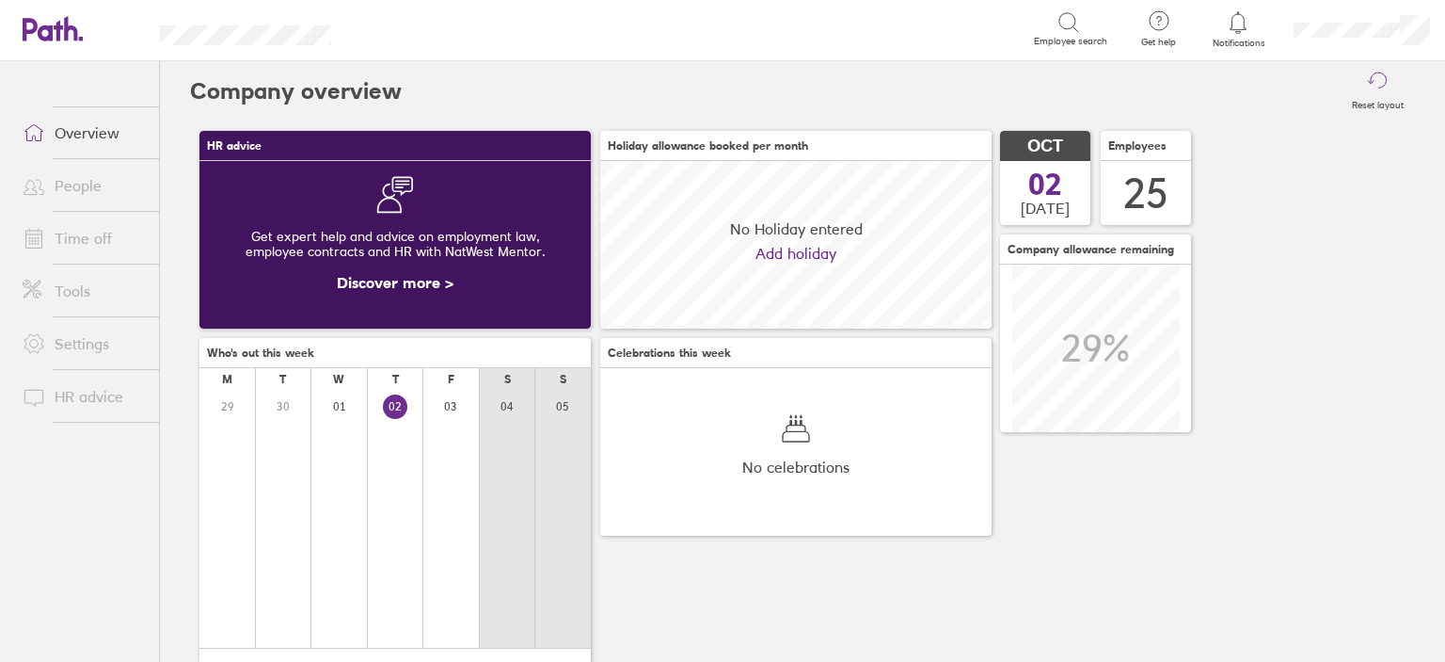
scroll to position [167, 391]
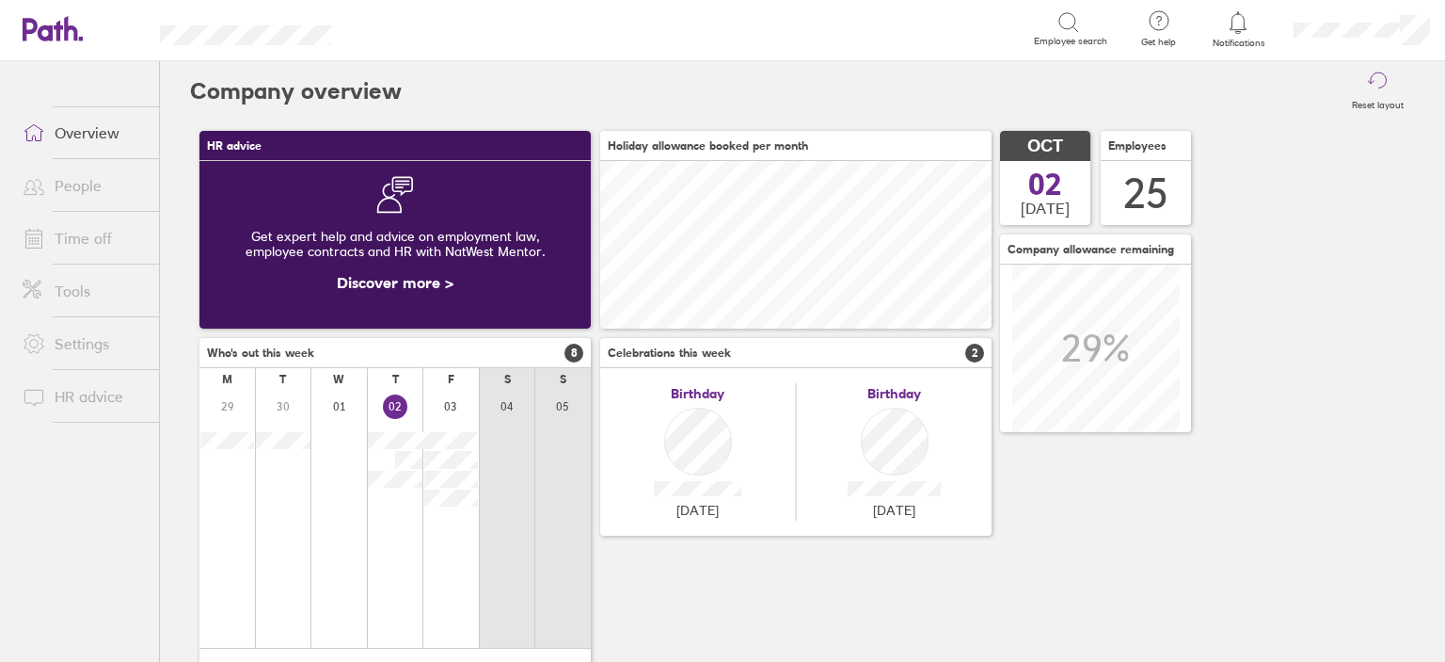
click at [111, 229] on link "Time off" at bounding box center [84, 238] width 152 height 38
